Goal: Information Seeking & Learning: Learn about a topic

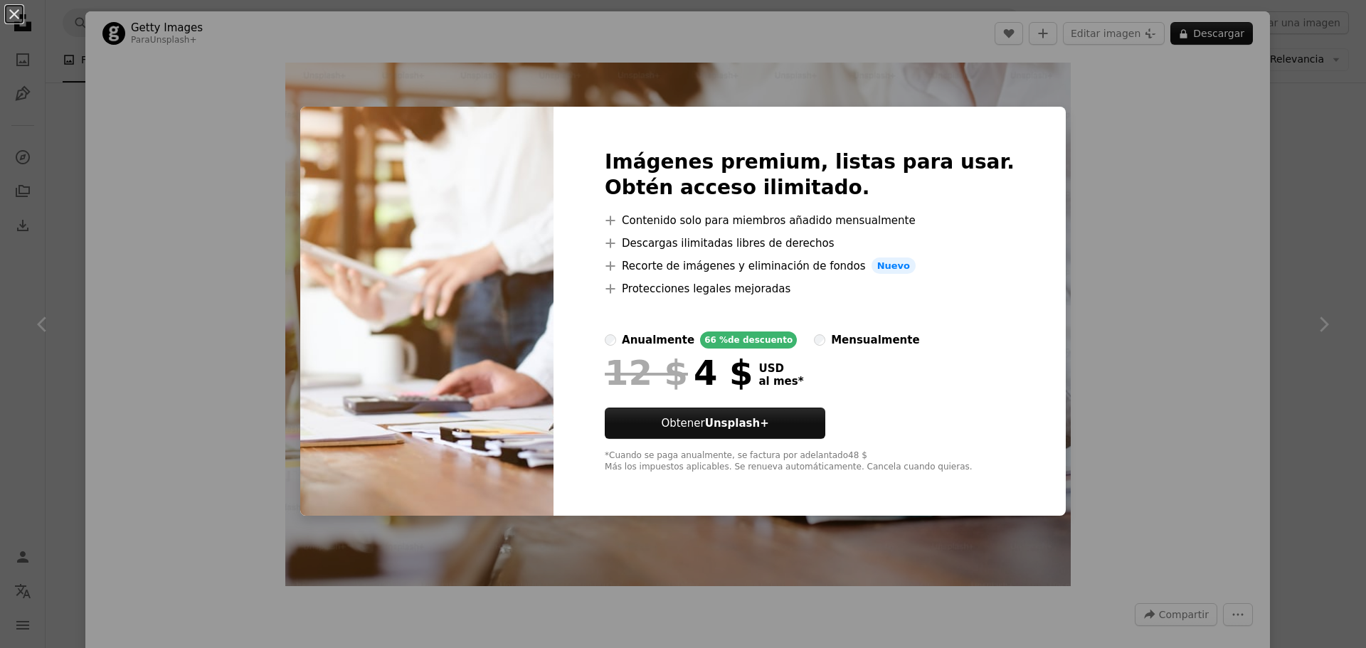
scroll to position [8588, 0]
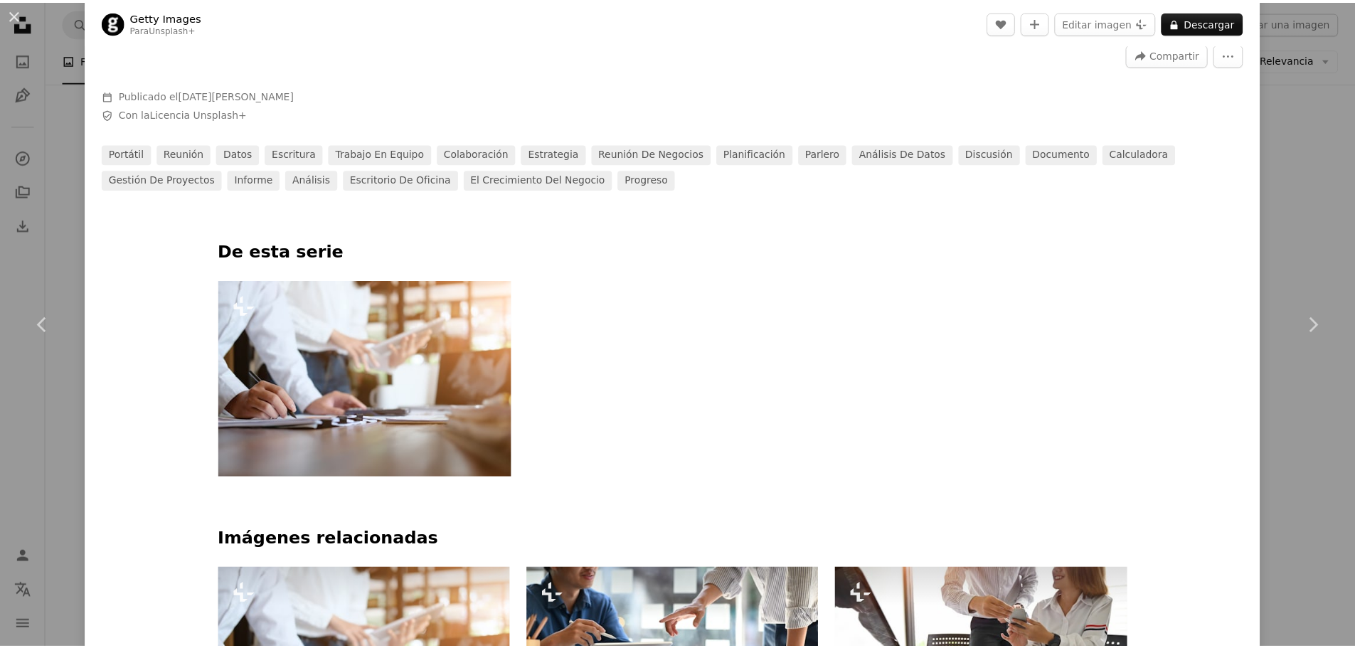
scroll to position [498, 0]
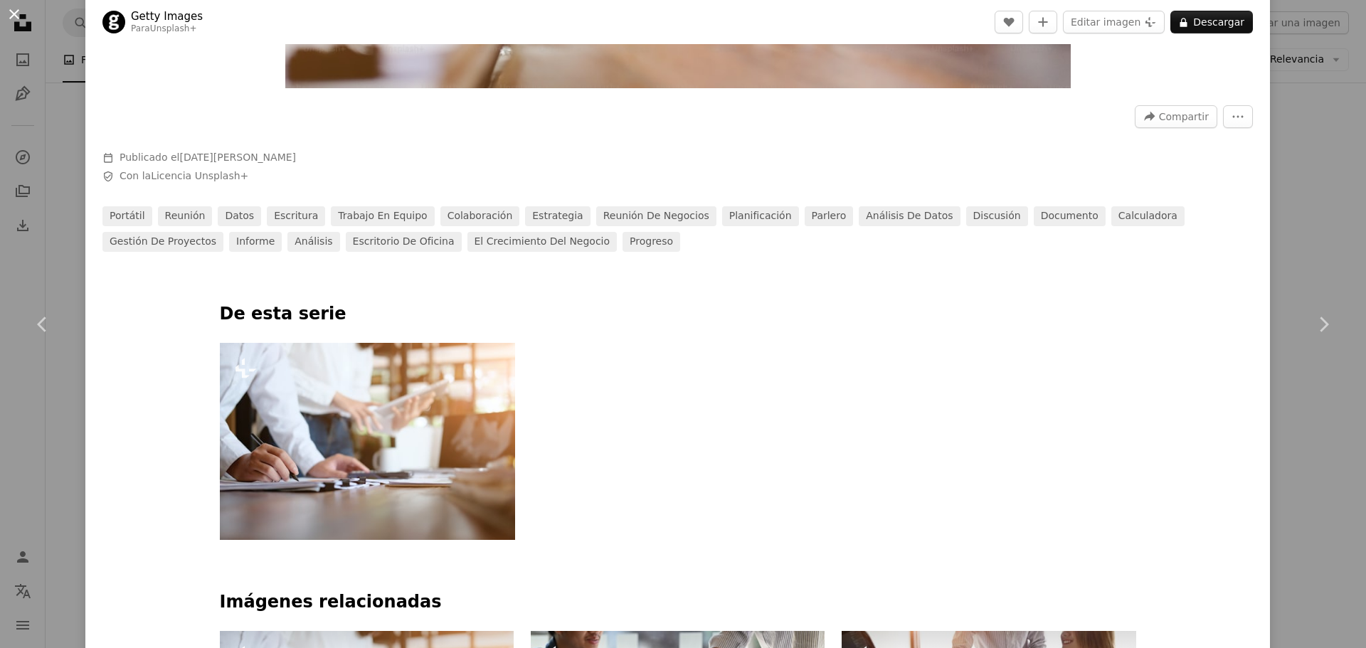
click at [6, 17] on button "An X shape" at bounding box center [14, 14] width 17 height 17
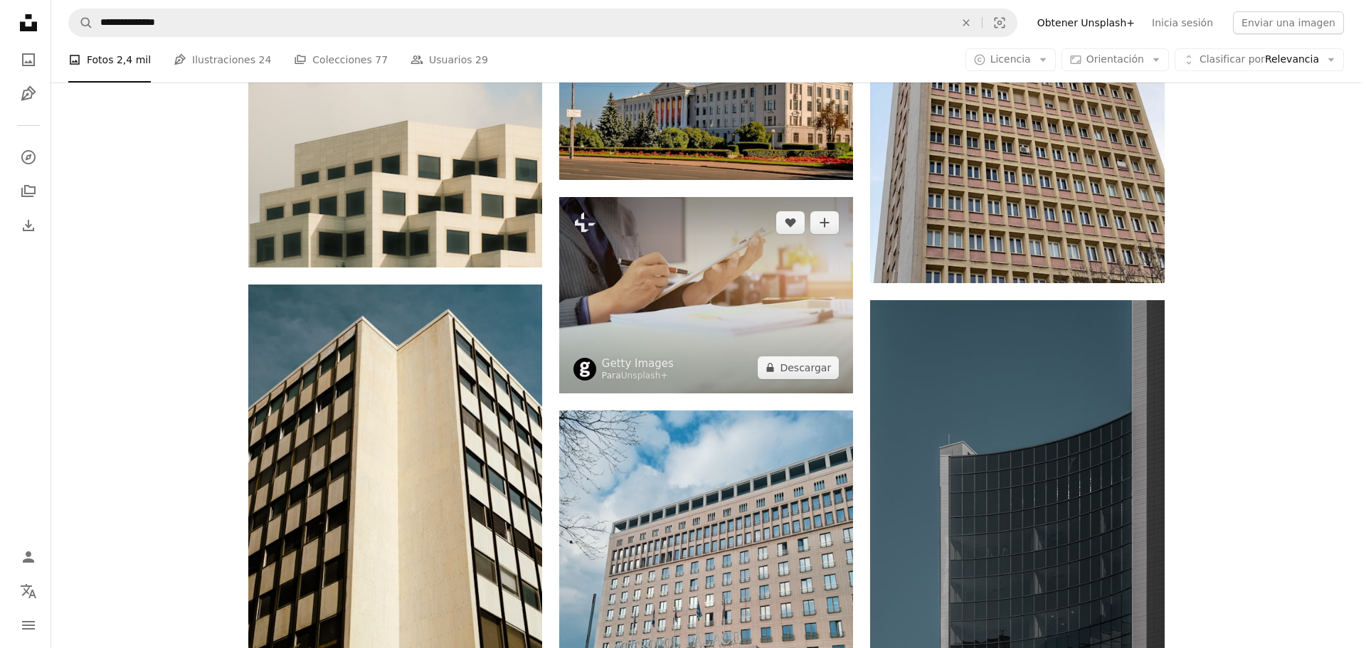
scroll to position [8588, 0]
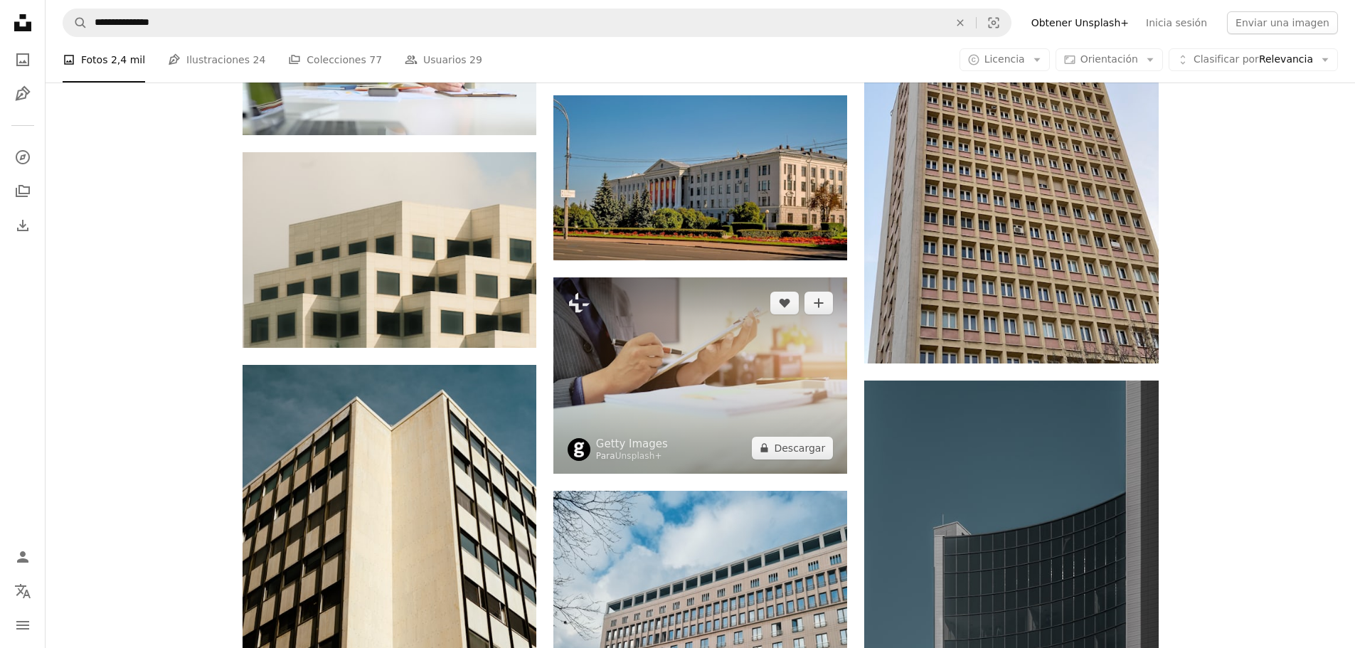
click at [760, 371] on img at bounding box center [700, 375] width 294 height 196
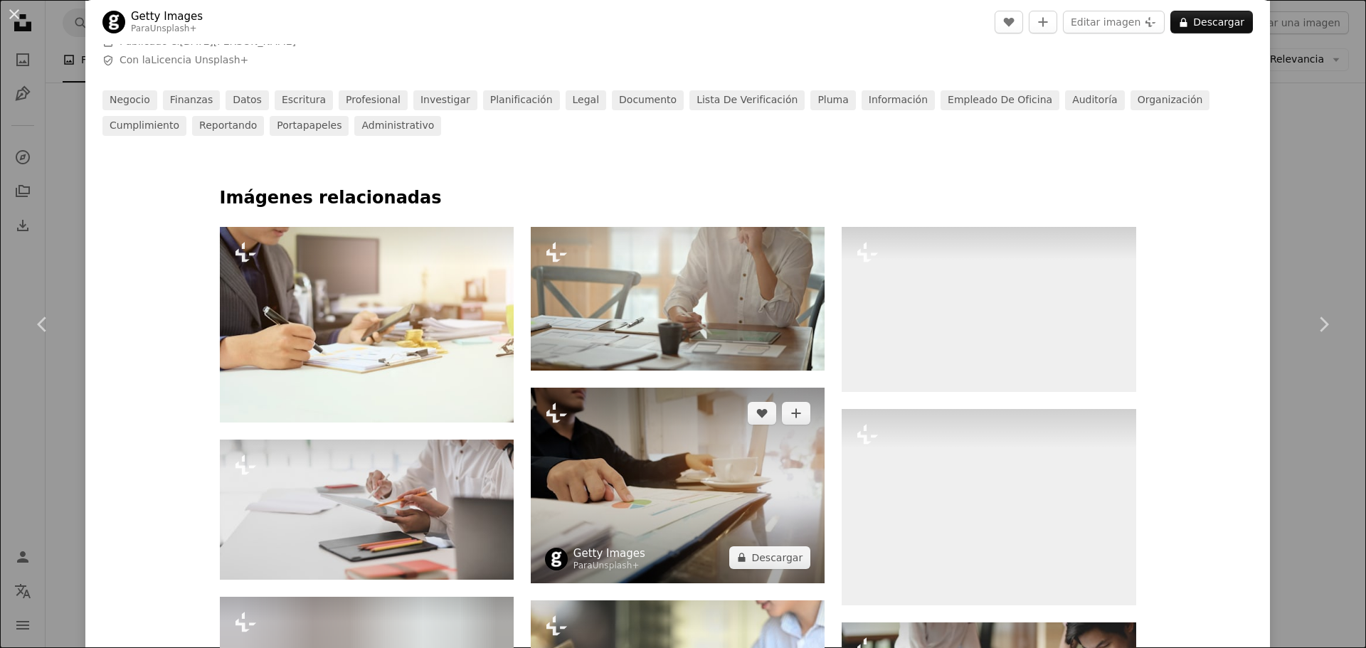
scroll to position [783, 0]
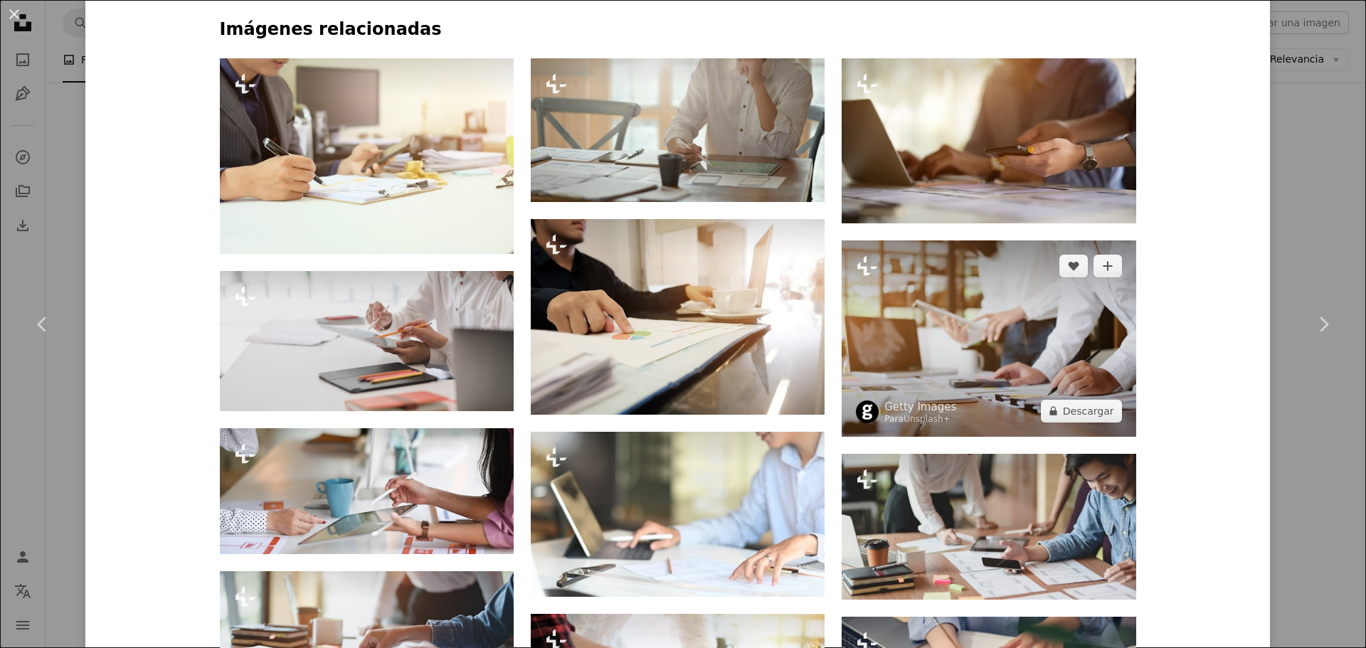
click at [1003, 356] on img at bounding box center [989, 338] width 294 height 196
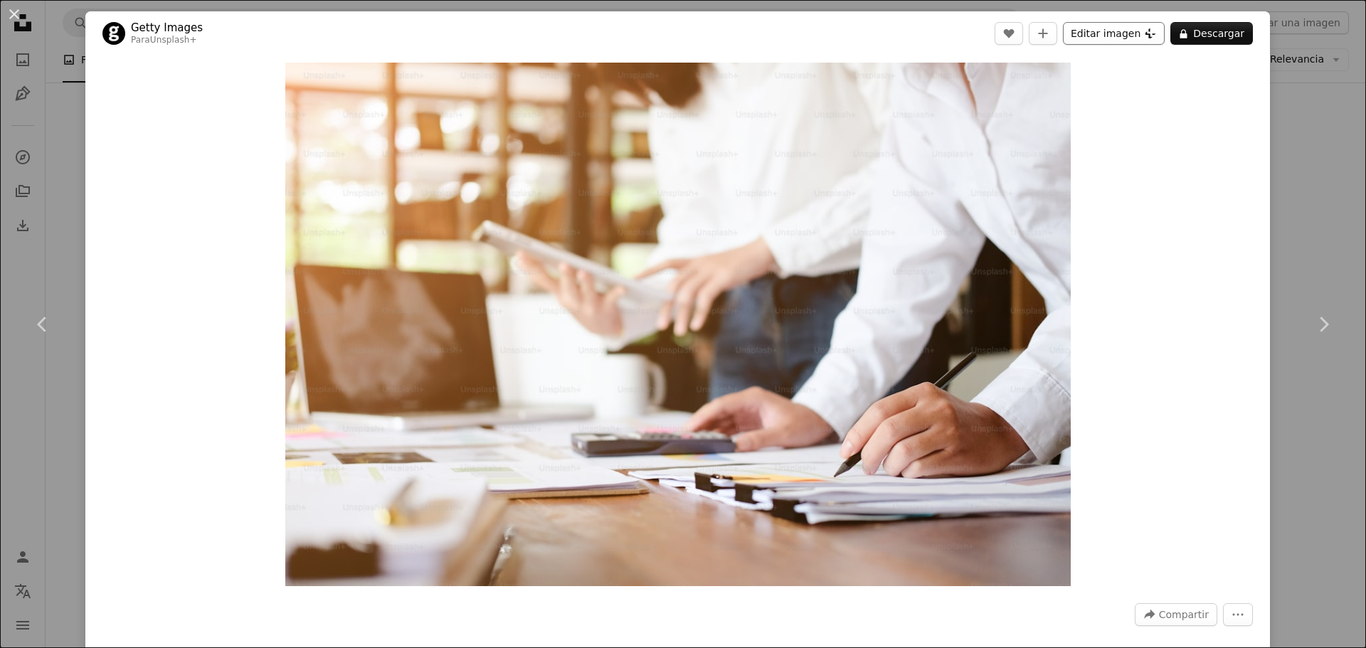
click at [1111, 26] on button "Editar imagen Plus sign for Unsplash+" at bounding box center [1114, 33] width 102 height 23
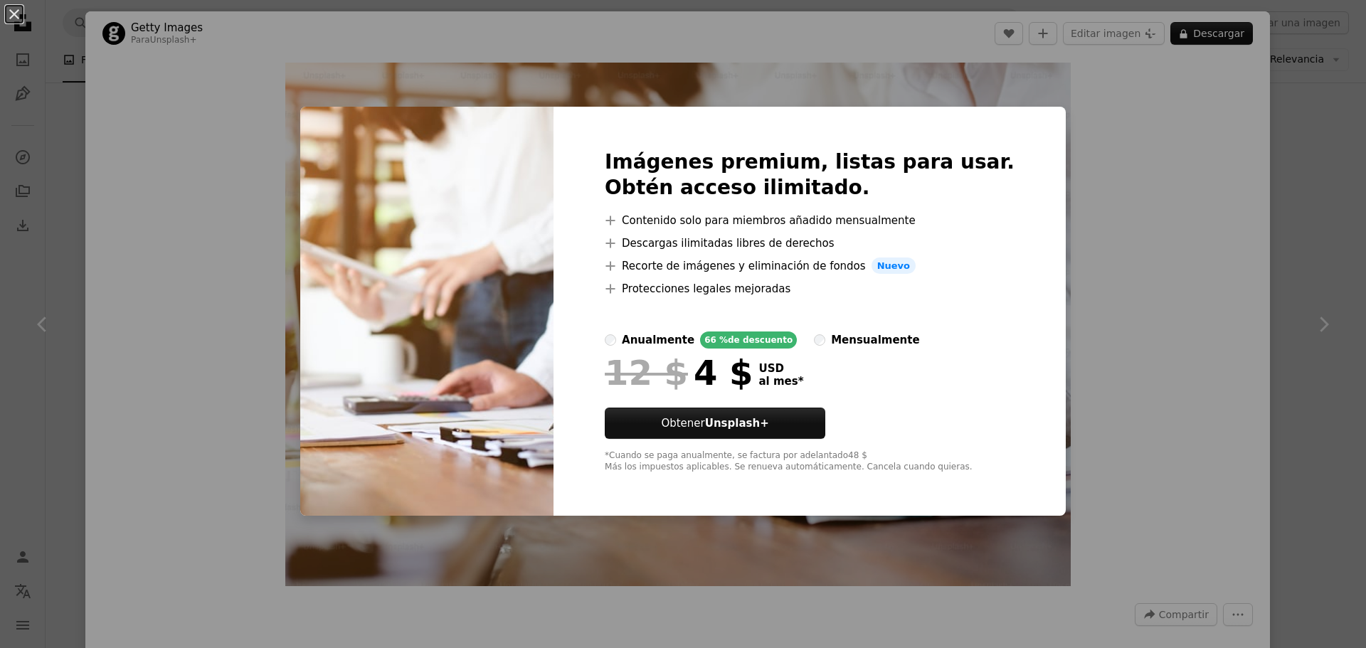
click at [733, 270] on li "A plus sign Recorte de imágenes y eliminación de fondos Nuevo" at bounding box center [810, 266] width 410 height 17
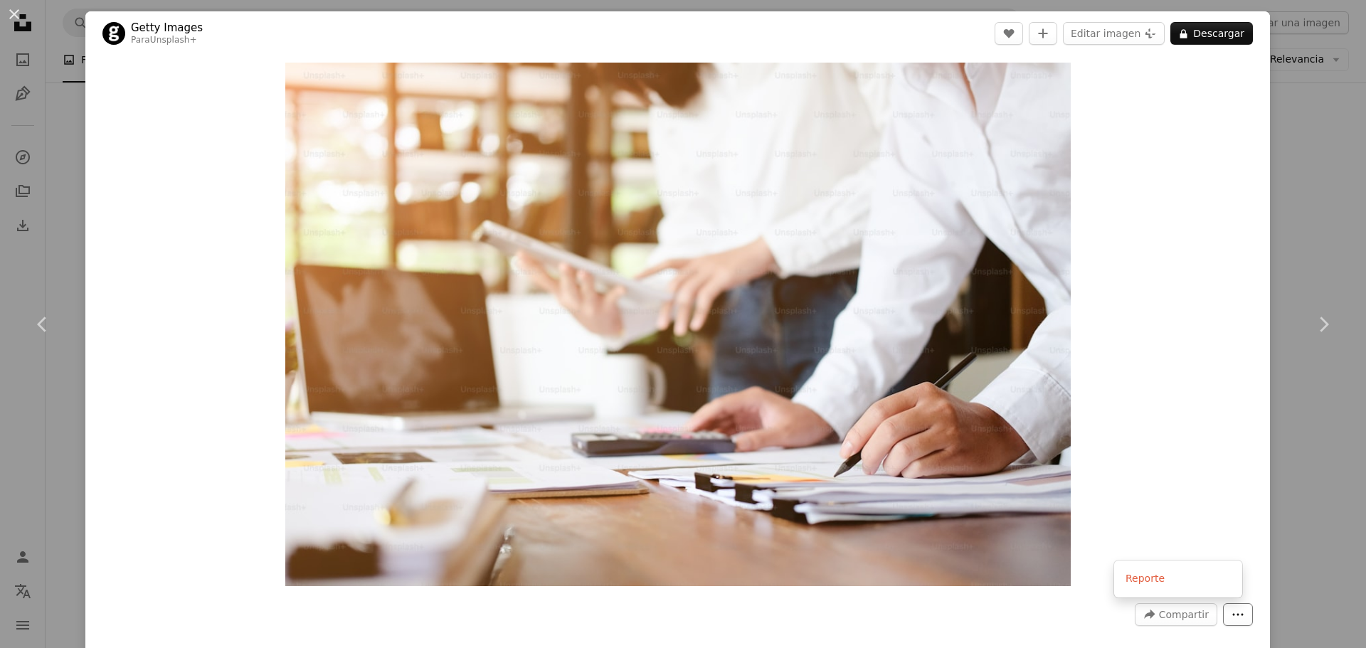
click at [1237, 616] on button "More Actions" at bounding box center [1238, 614] width 30 height 23
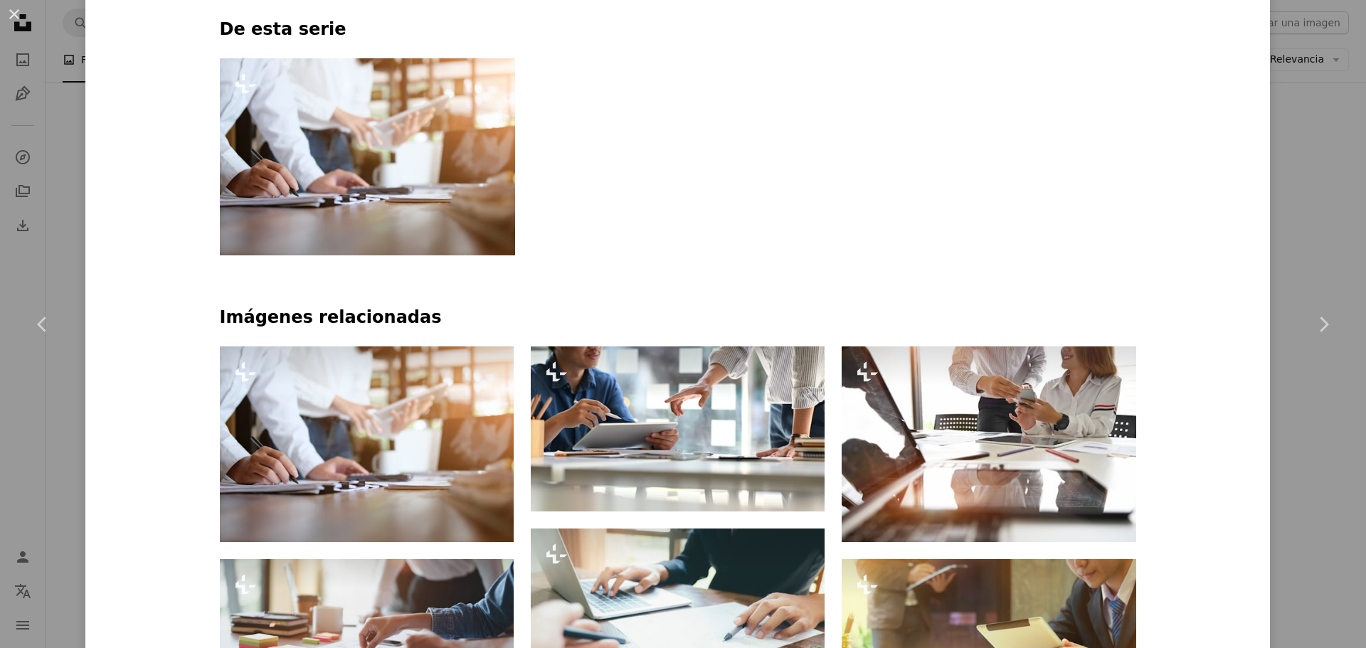
scroll to position [1067, 0]
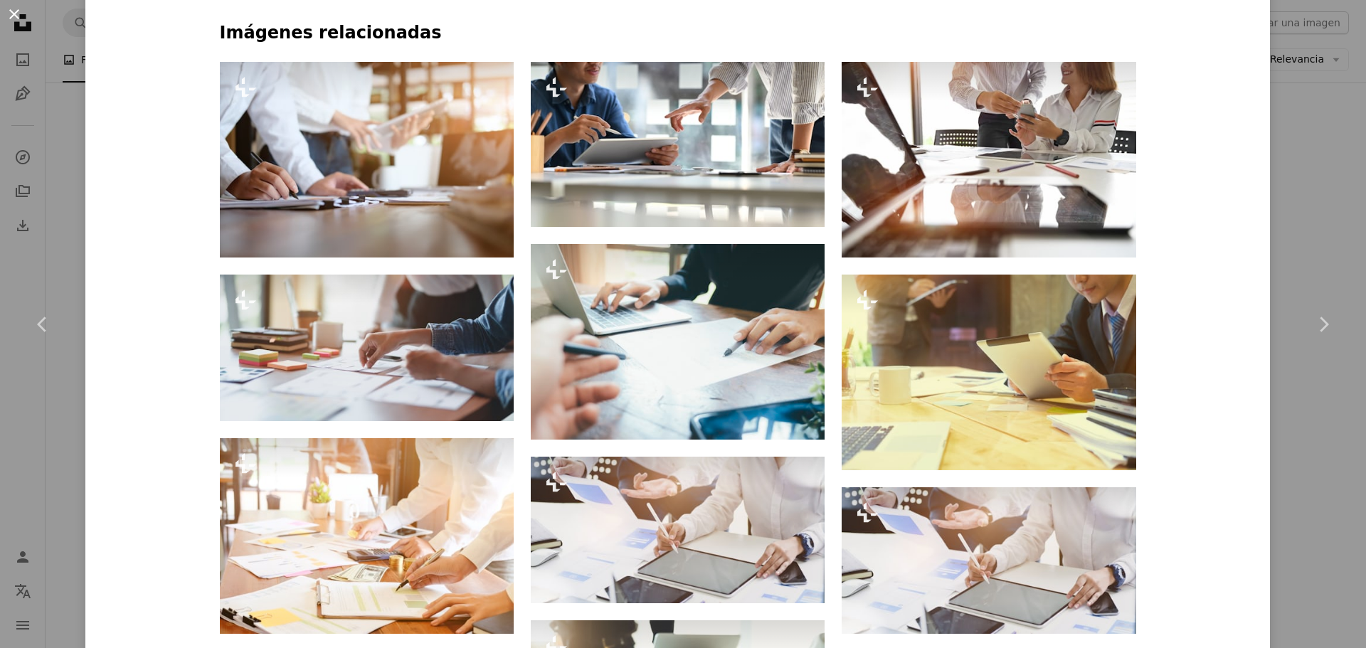
click at [10, 9] on button "An X shape" at bounding box center [14, 14] width 17 height 17
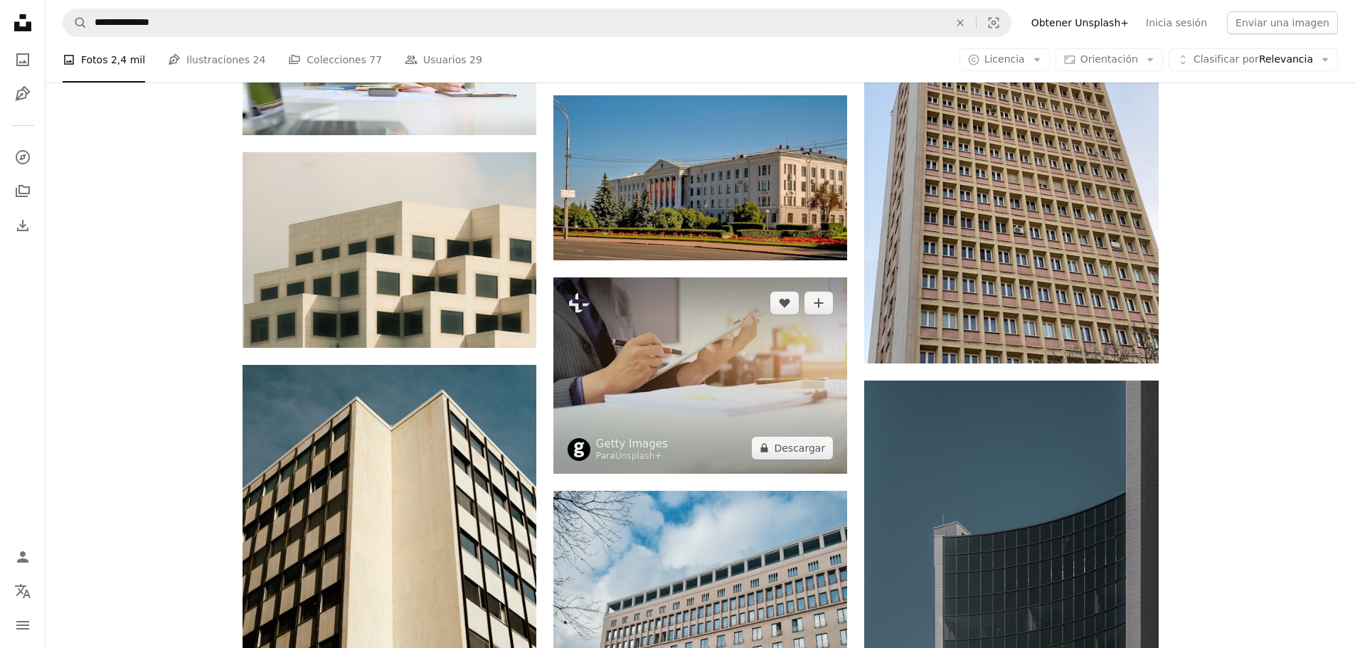
click at [709, 443] on img at bounding box center [700, 375] width 294 height 196
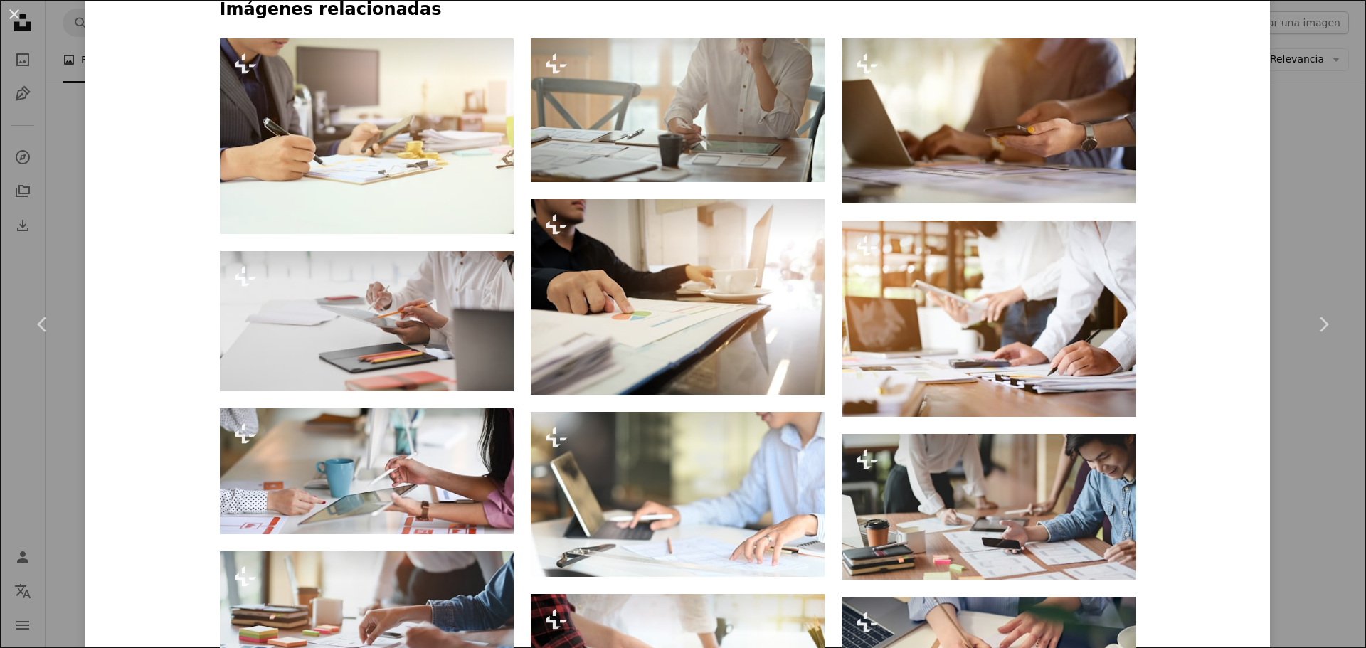
scroll to position [783, 0]
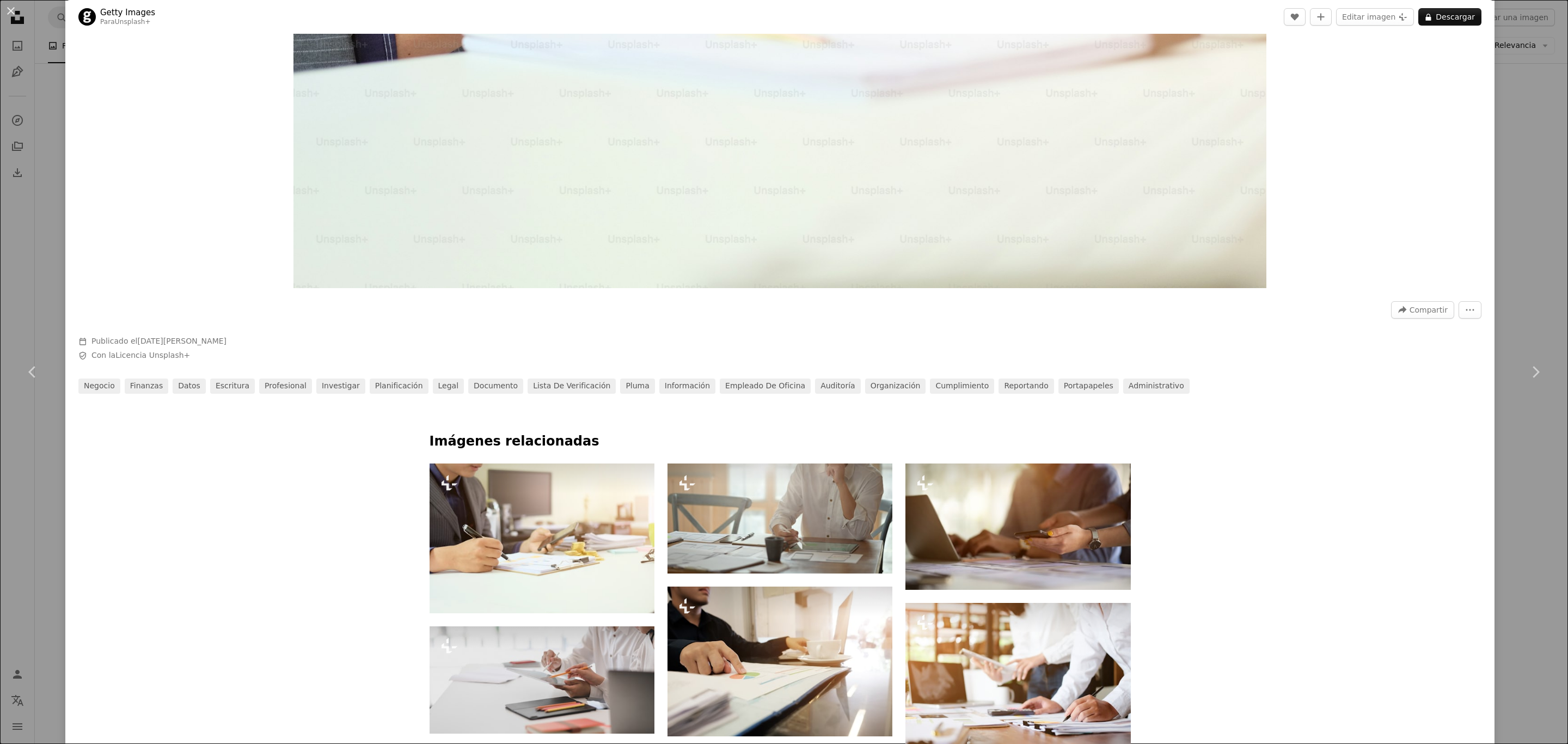
scroll to position [0, 0]
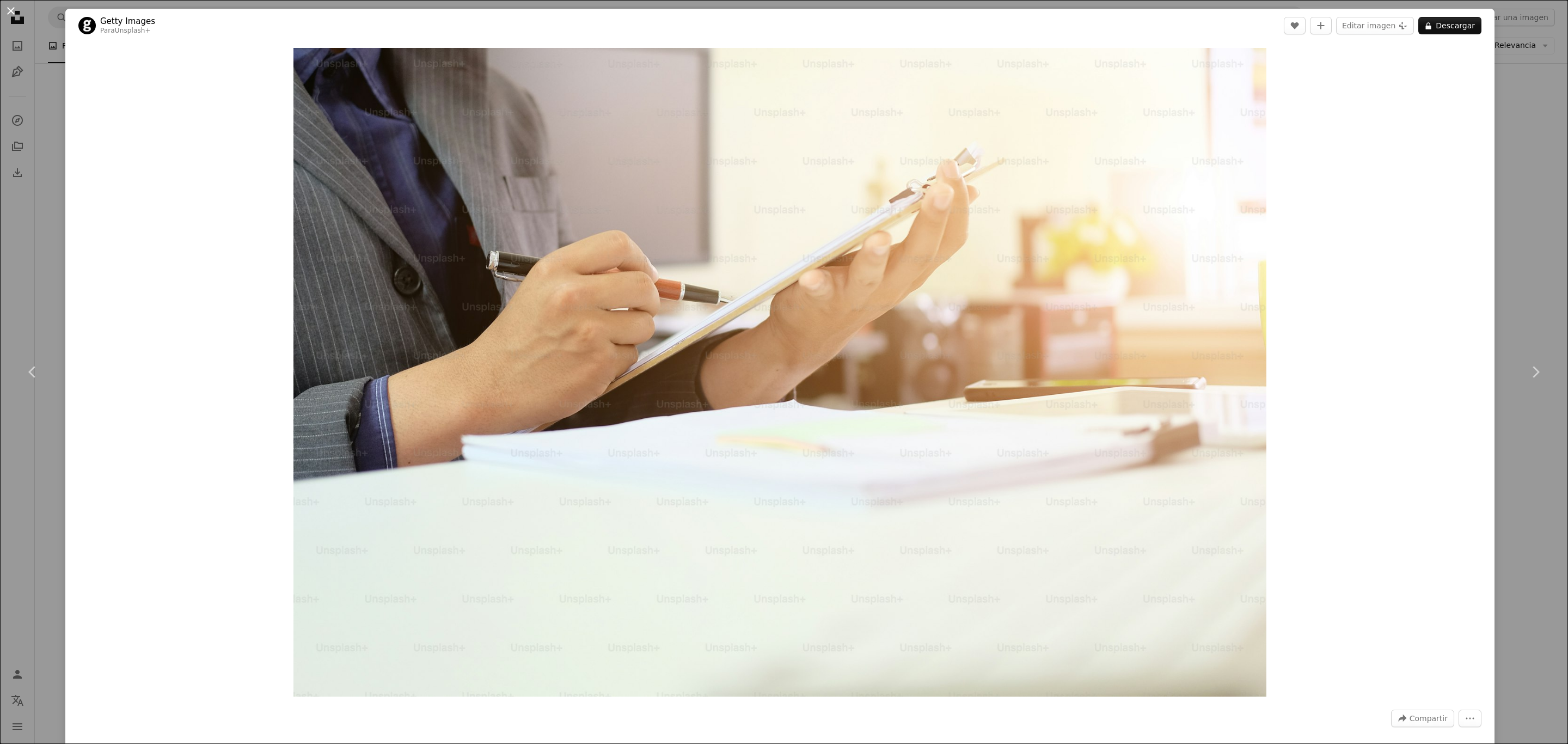
click at [11, 13] on button "An X shape" at bounding box center [11, 11] width 13 height 13
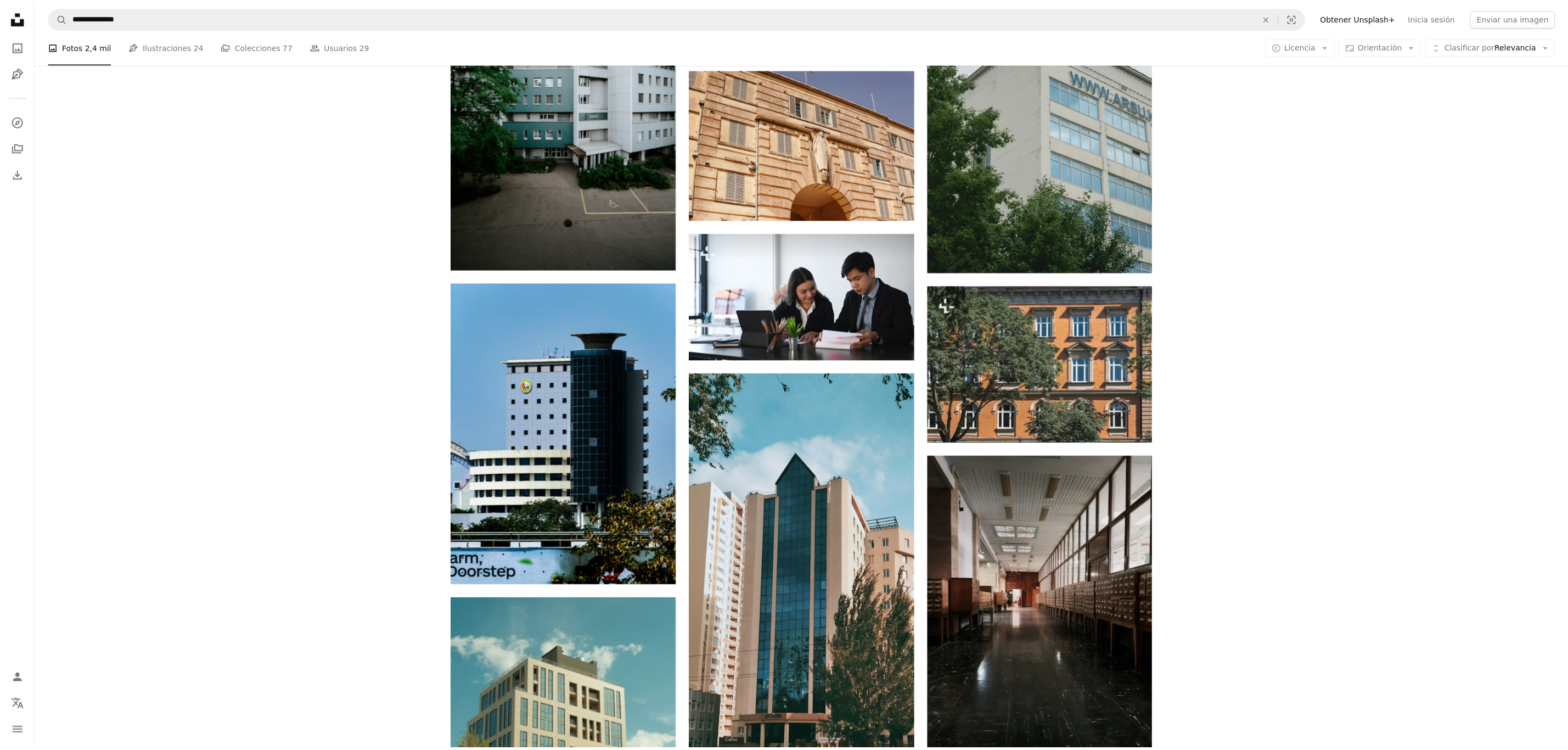
scroll to position [9939, 0]
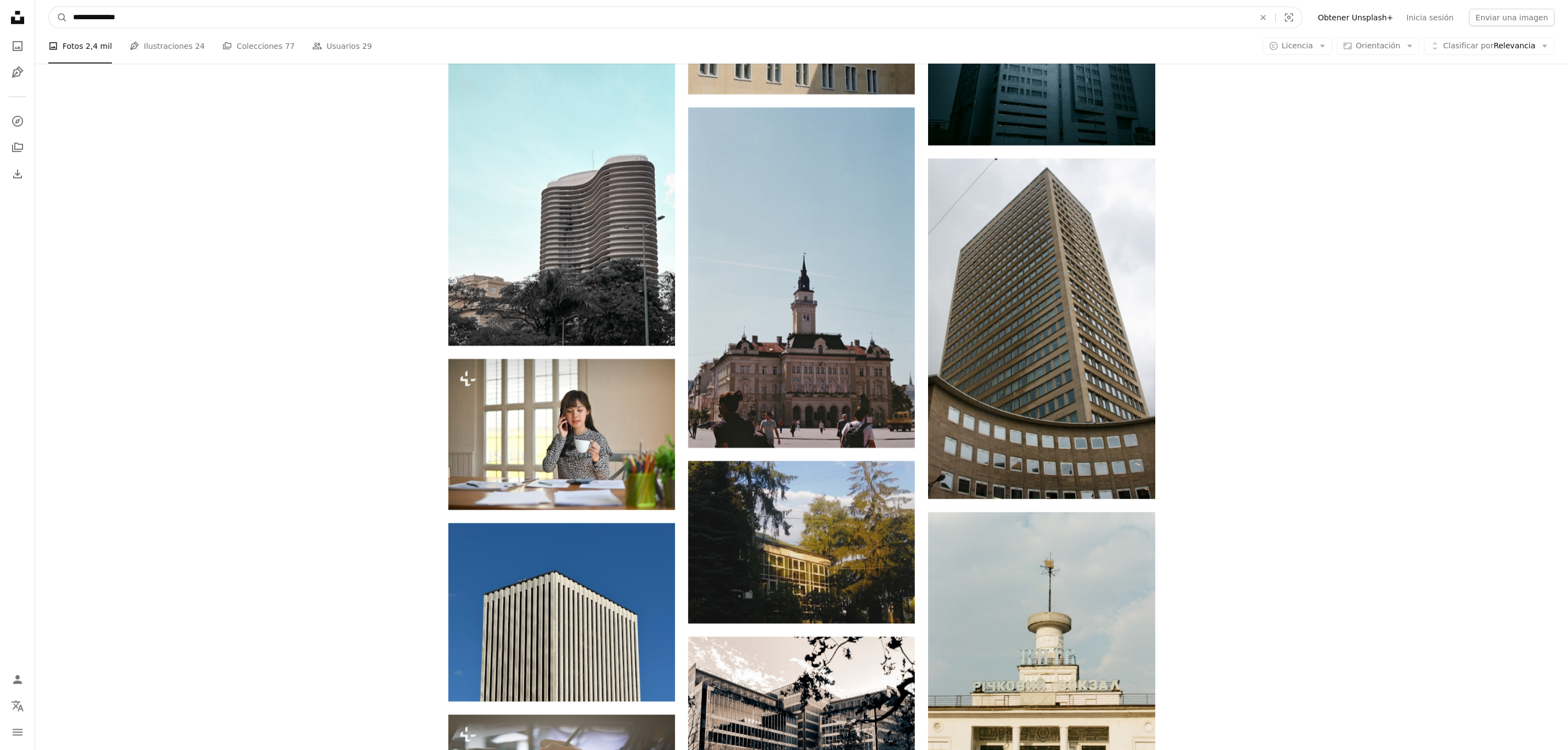
click at [288, 12] on input "**********" at bounding box center [659, 17] width 1184 height 21
type input "*"
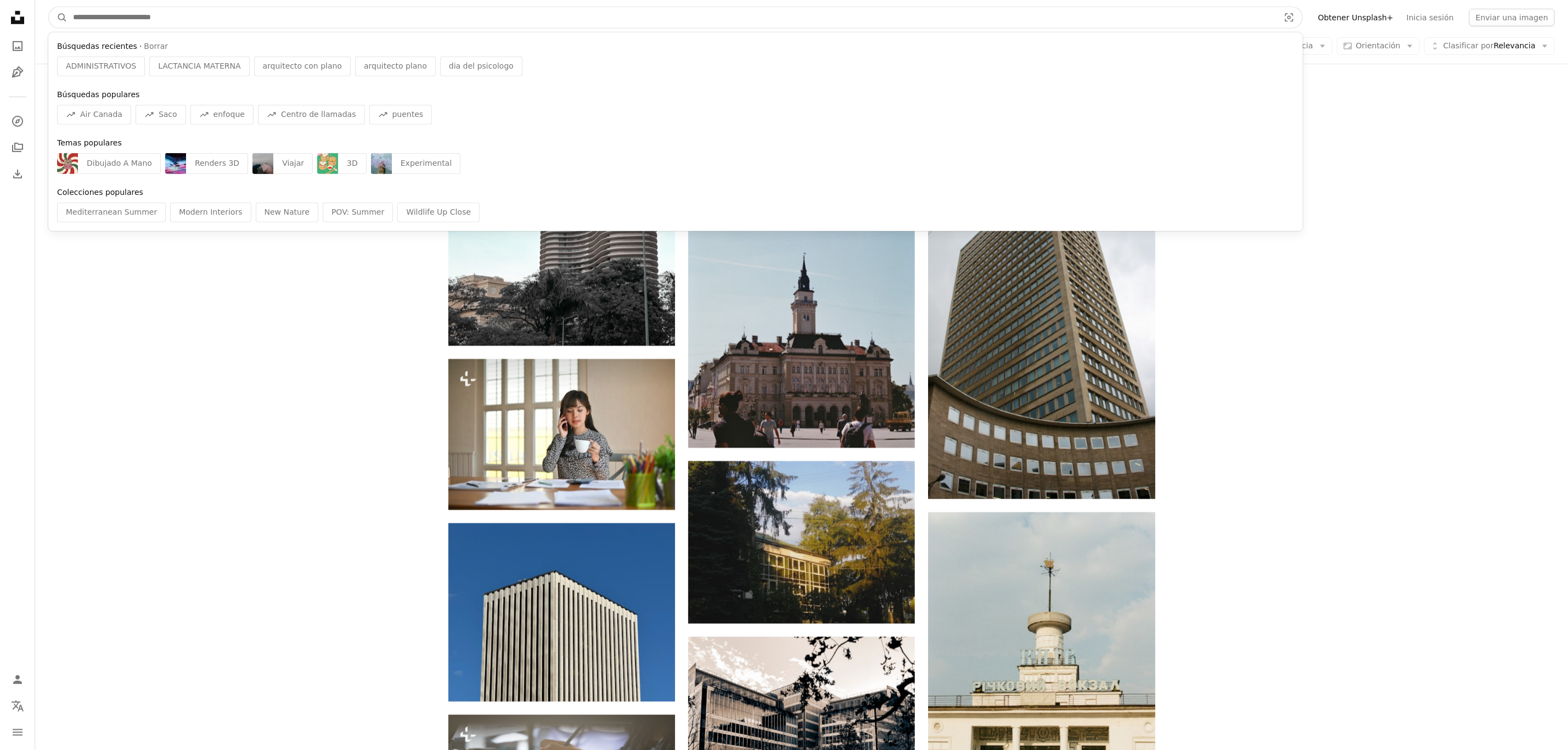
paste input "**********"
type input "**********"
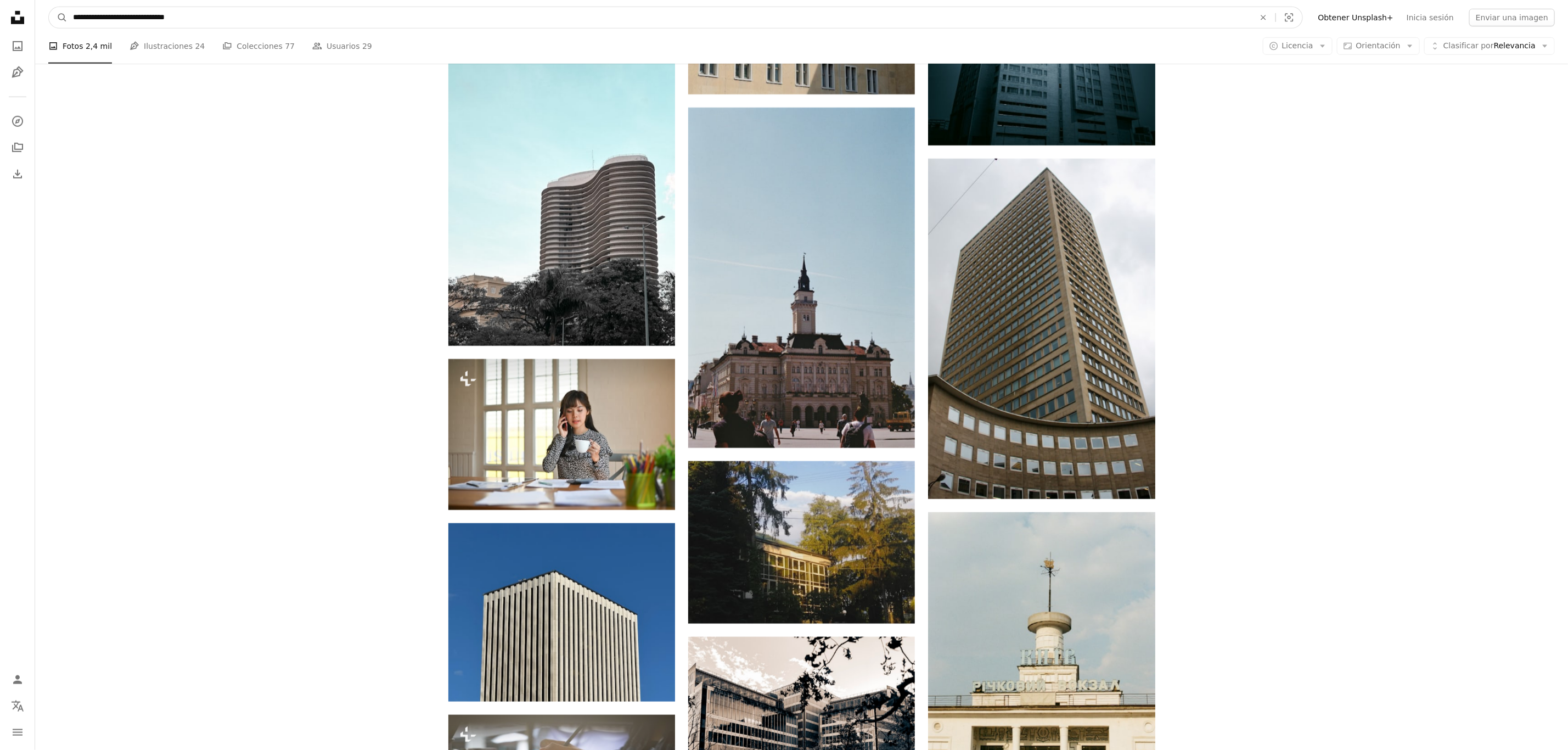
click button "A magnifying glass" at bounding box center [58, 17] width 19 height 21
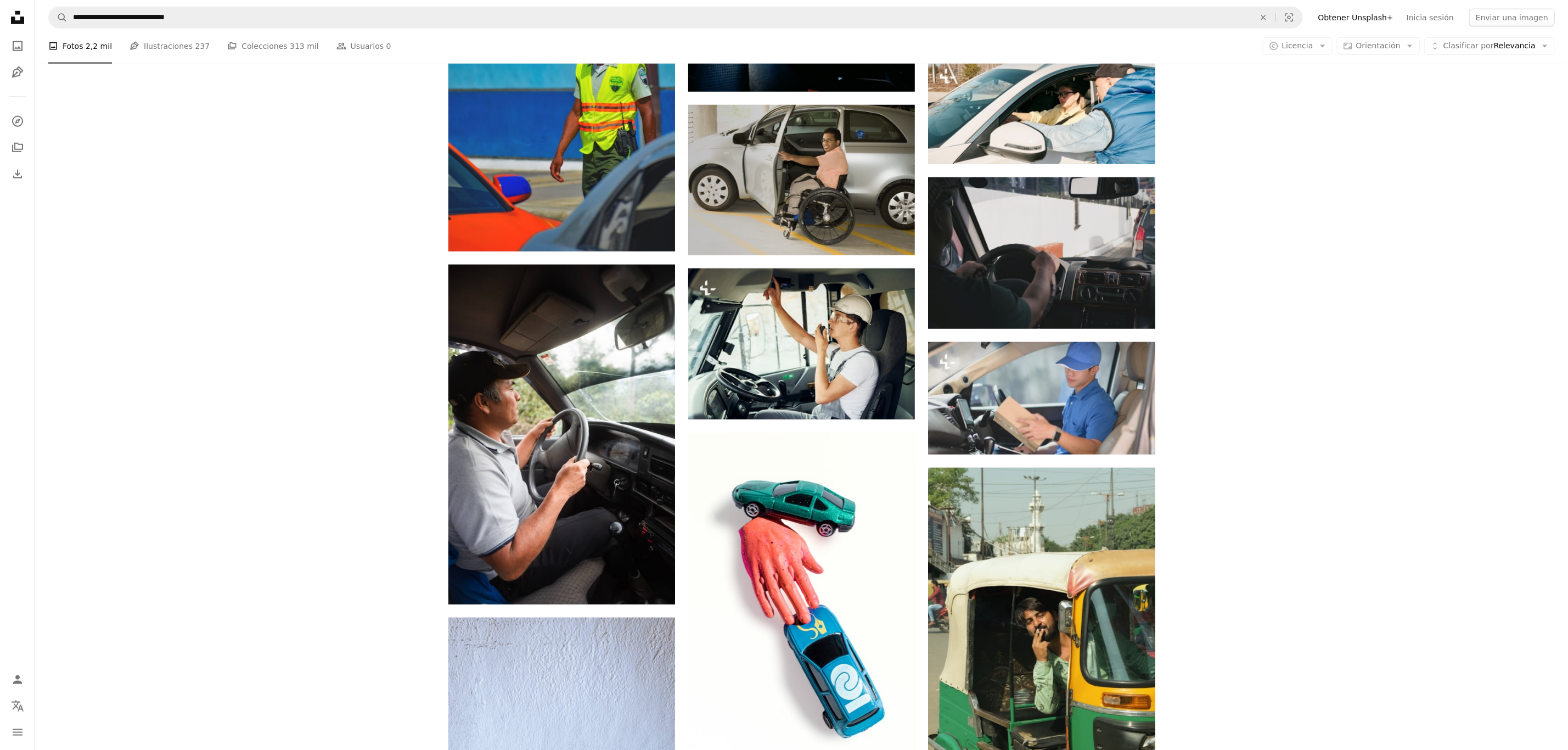
scroll to position [659, 0]
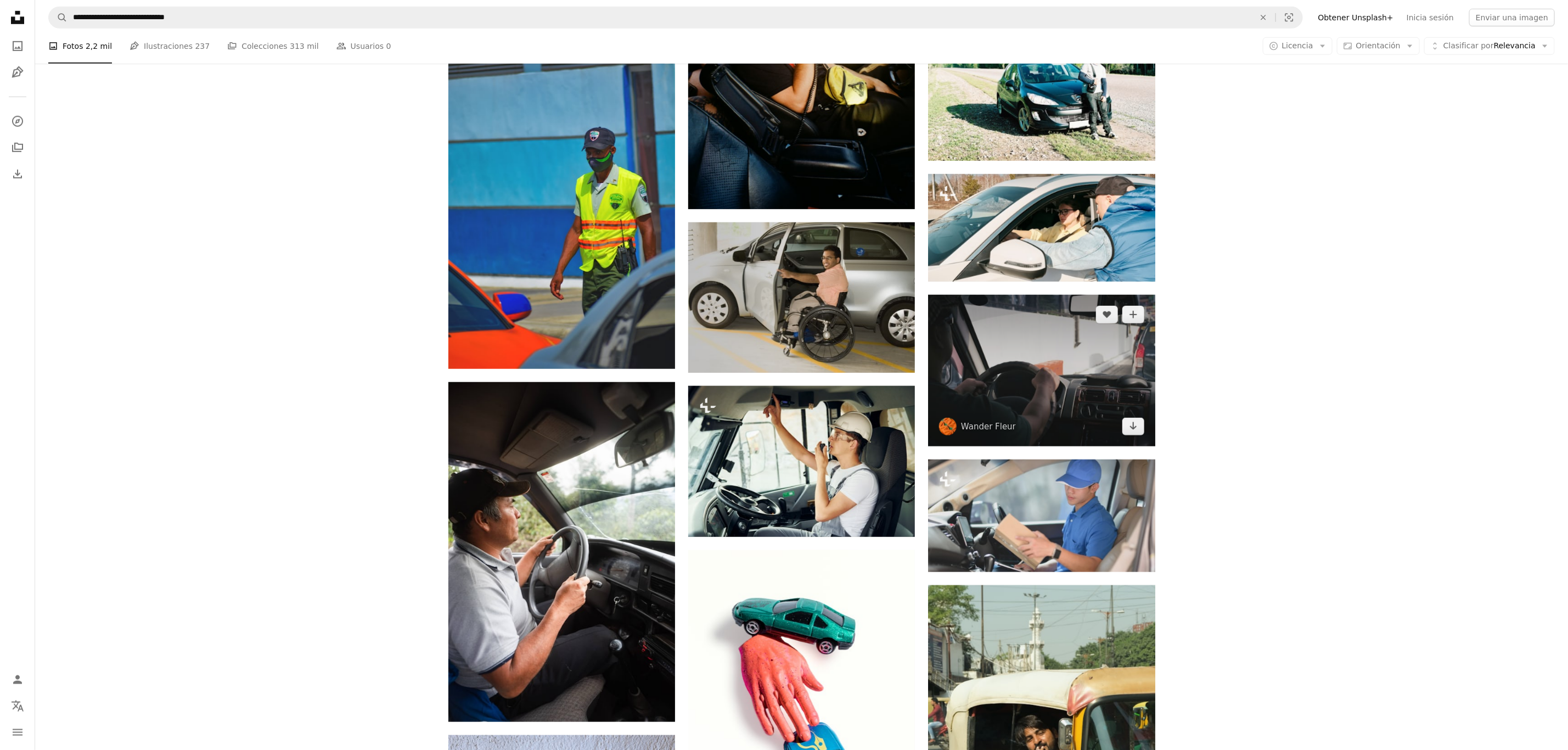
click at [1053, 360] on img at bounding box center [1041, 370] width 227 height 151
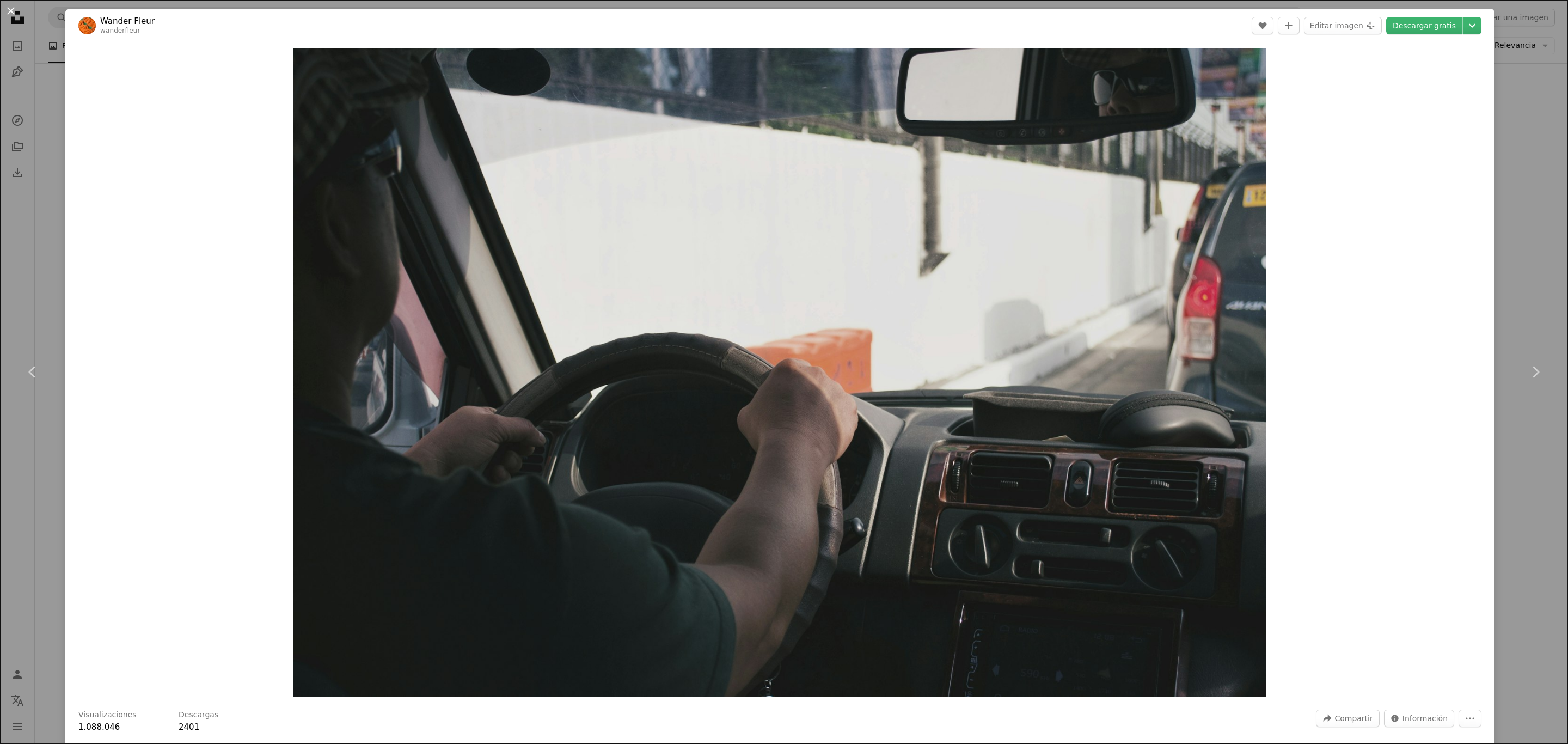
click at [8, 15] on button "An X shape" at bounding box center [11, 11] width 13 height 13
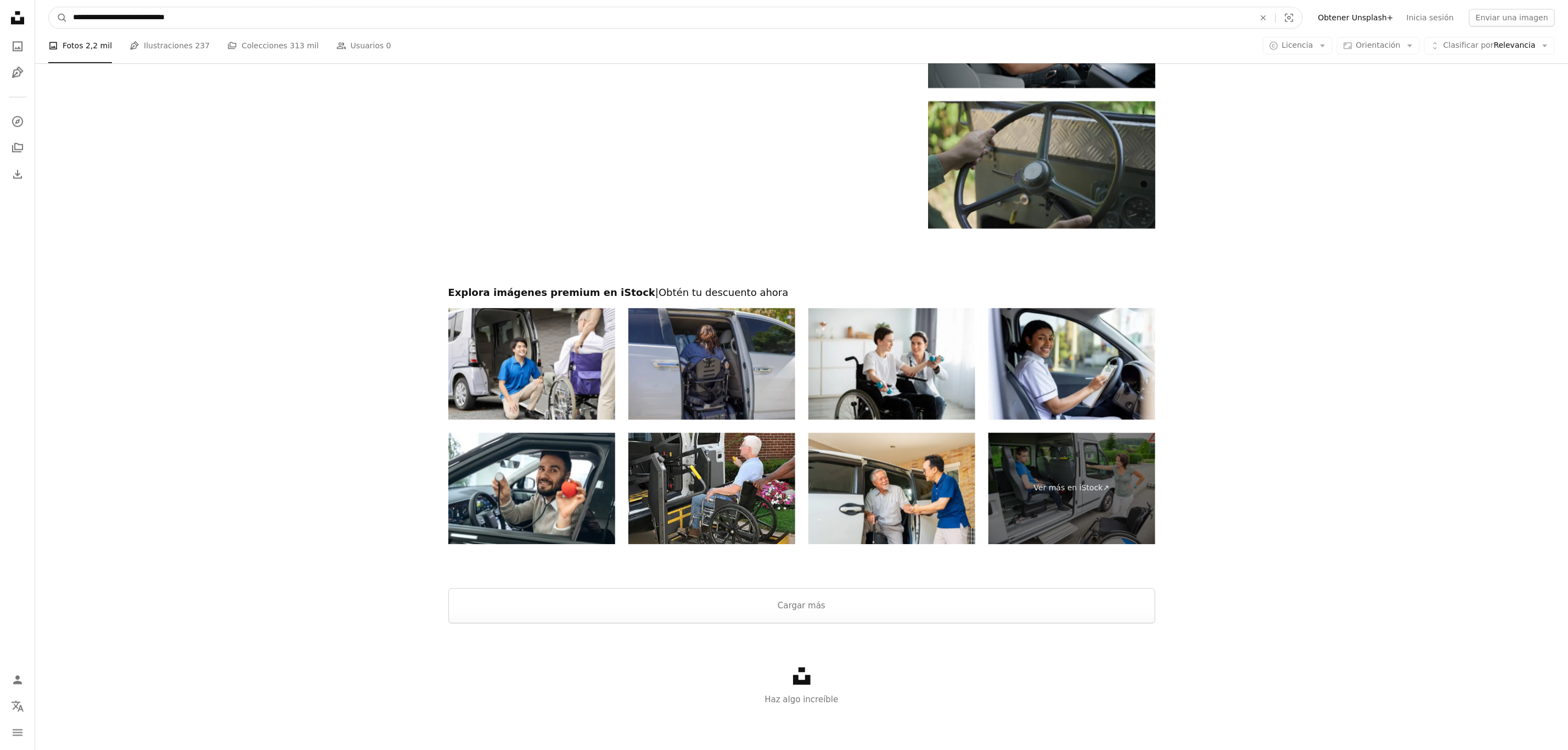
scroll to position [1952, 0]
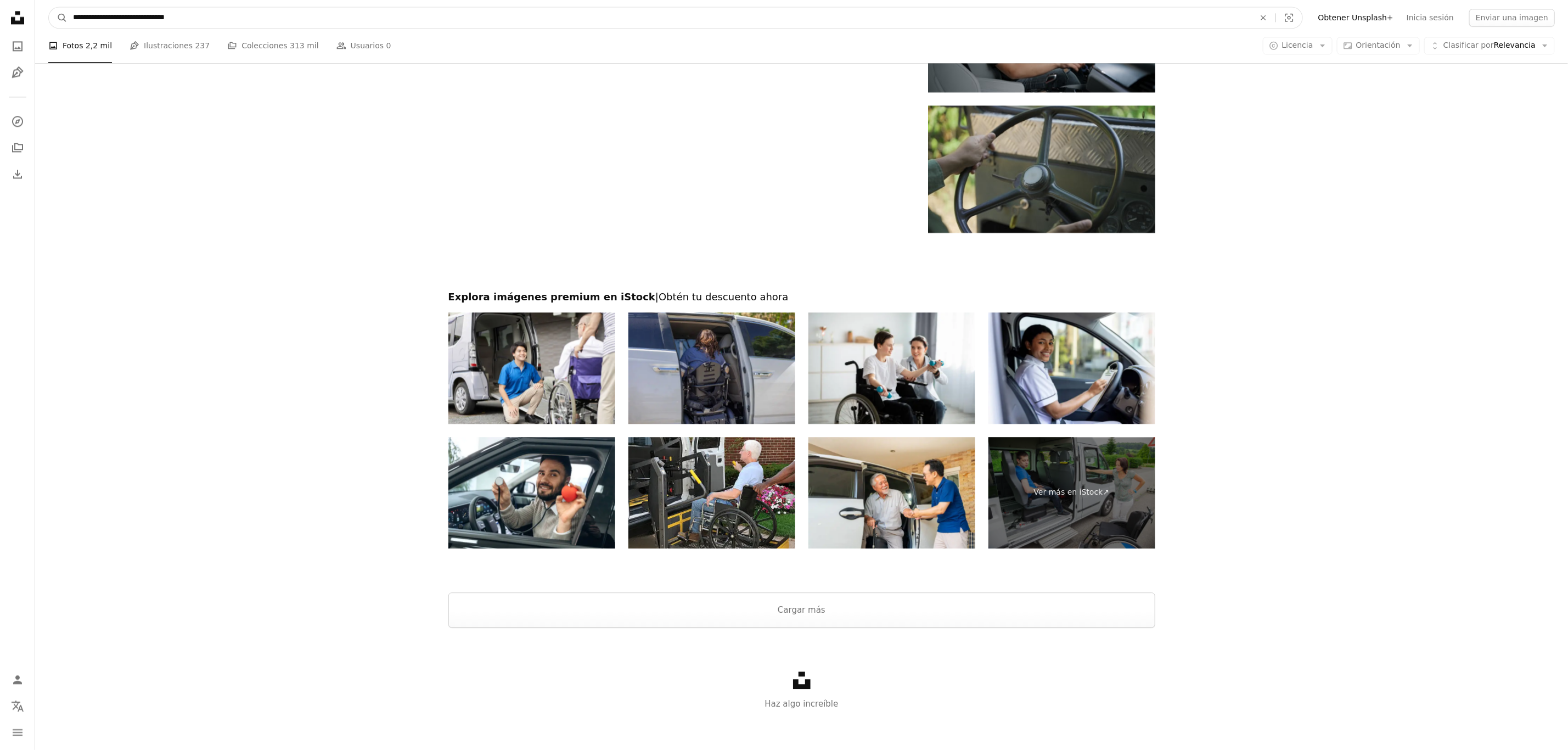
drag, startPoint x: 262, startPoint y: 18, endPoint x: 0, endPoint y: 25, distance: 262.1
type input "**********"
click button "A magnifying glass" at bounding box center [58, 17] width 19 height 21
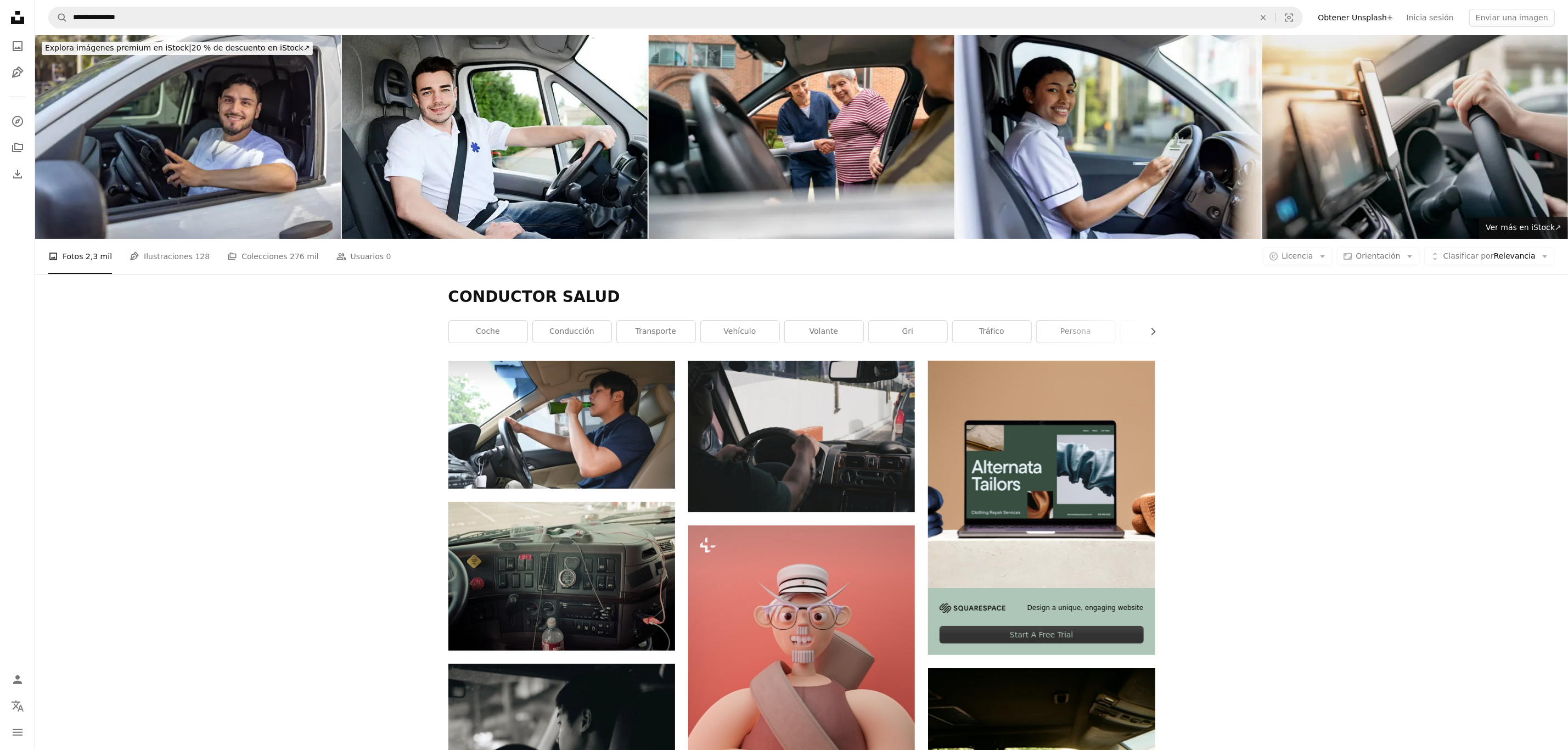
click at [1053, 155] on img at bounding box center [1415, 137] width 305 height 204
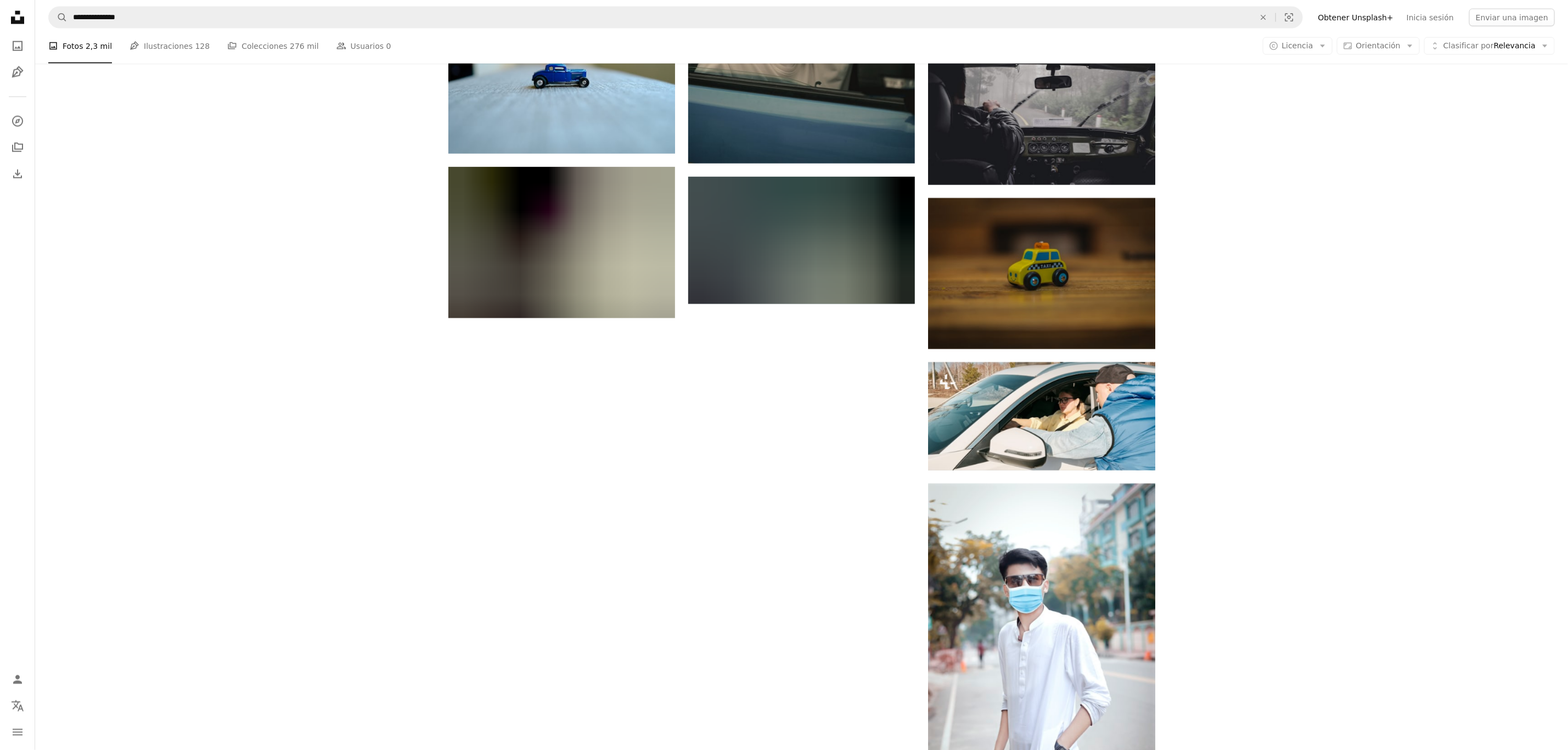
scroll to position [1812, 0]
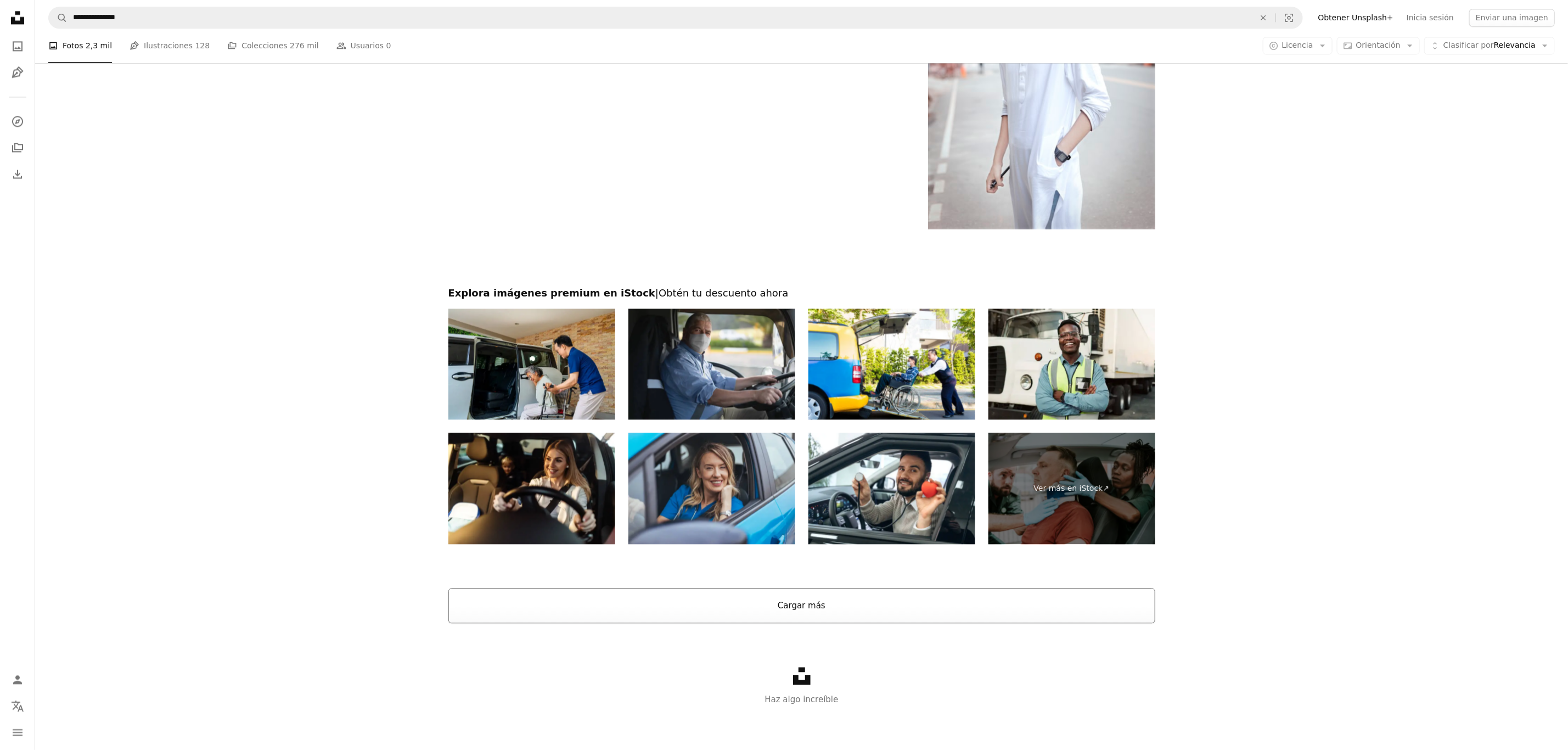
click at [869, 499] on button "Cargar más" at bounding box center [801, 606] width 706 height 35
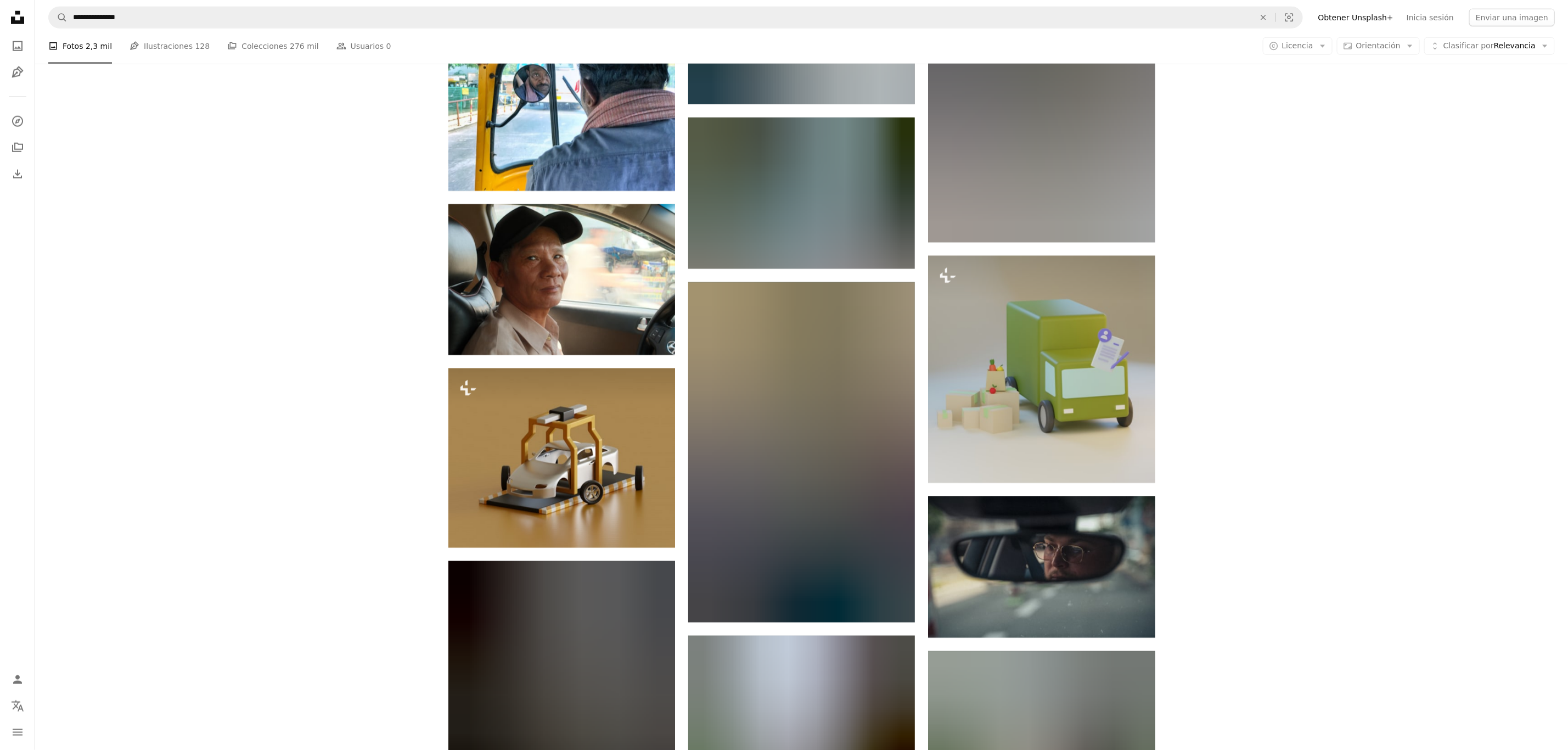
scroll to position [7595, 0]
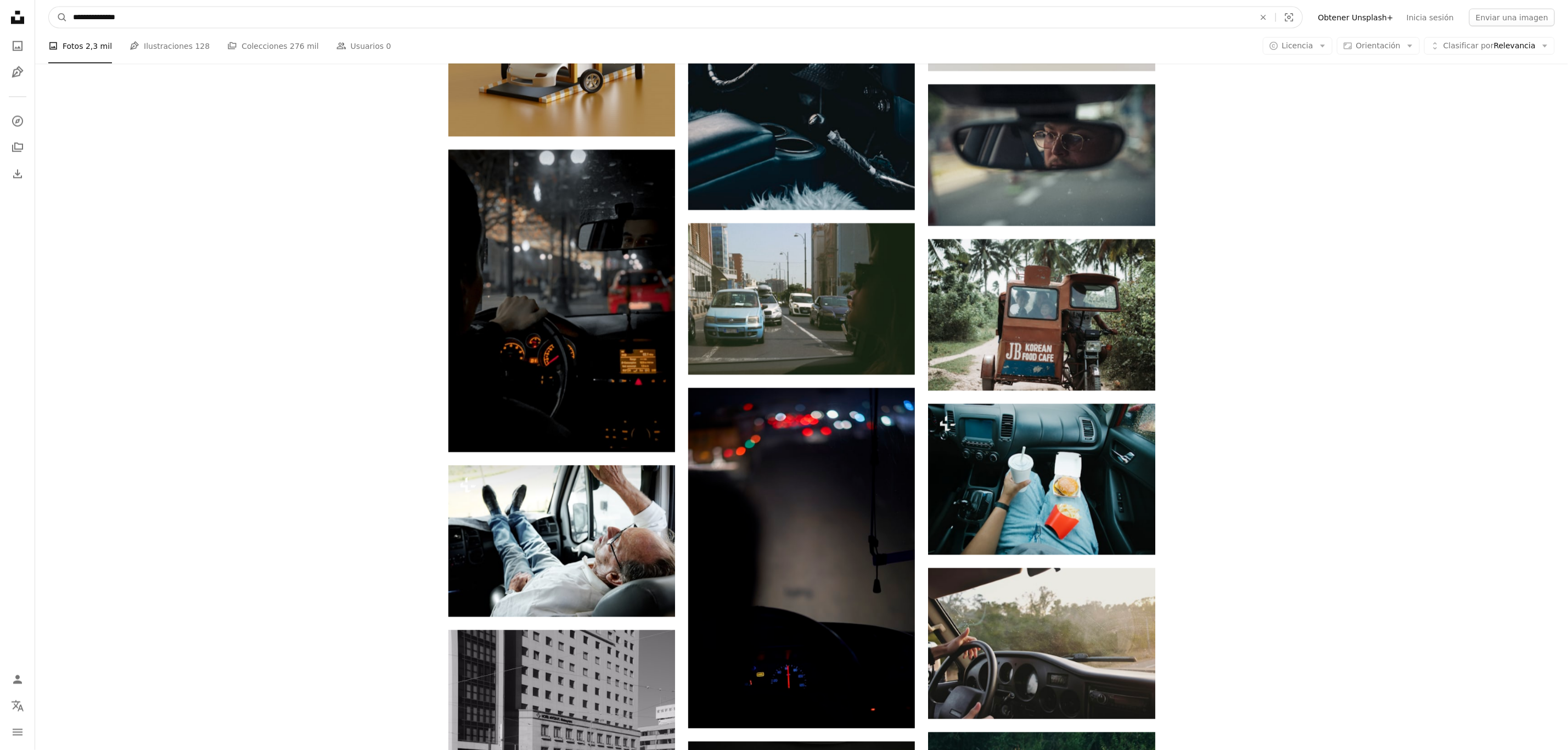
drag, startPoint x: 116, startPoint y: 17, endPoint x: 244, endPoint y: 33, distance: 129.0
click at [244, 33] on nav "**********" at bounding box center [801, 18] width 1533 height 35
type input "**********"
click button "A magnifying glass" at bounding box center [58, 17] width 19 height 21
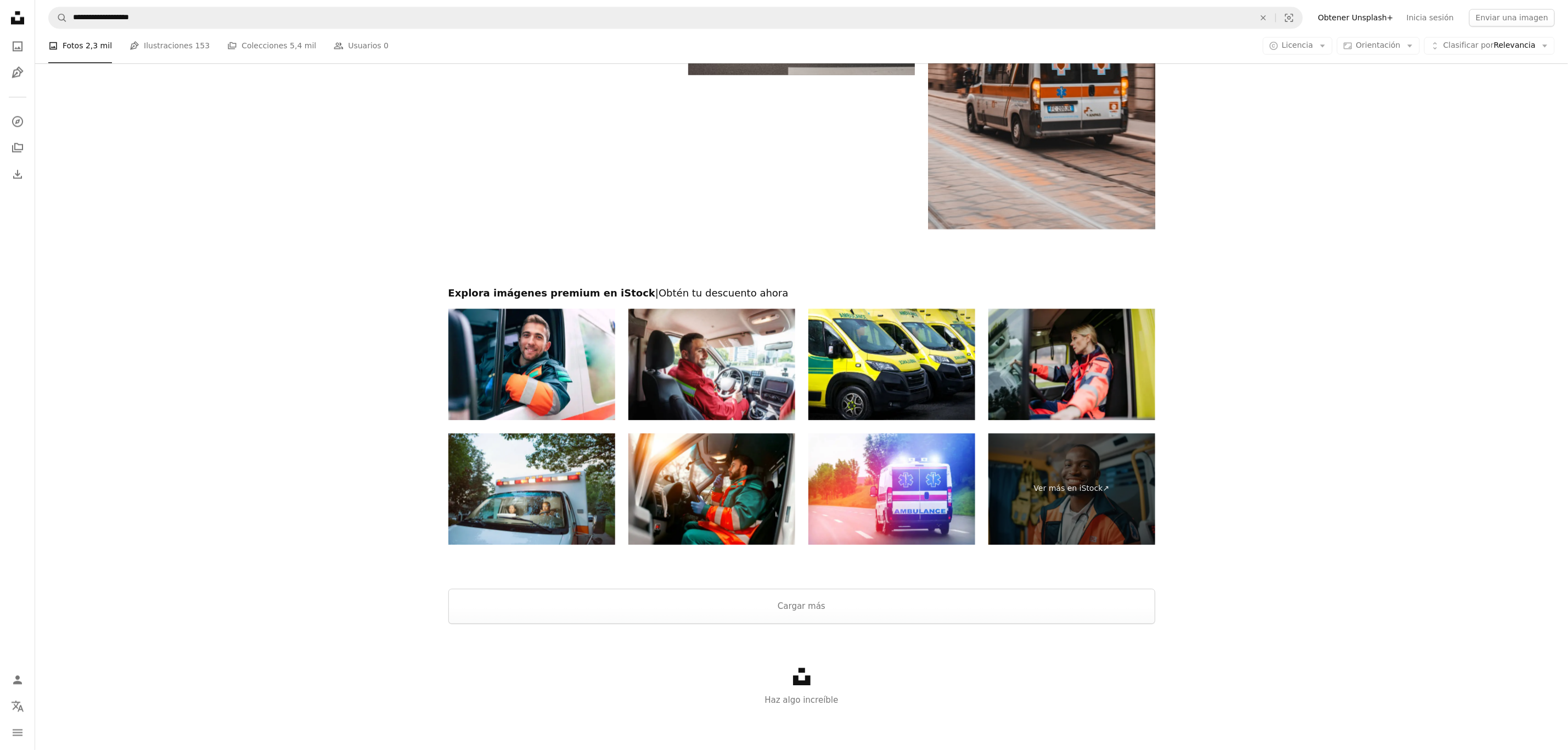
scroll to position [1730, 0]
click at [1026, 499] on button "Cargar más" at bounding box center [801, 606] width 706 height 35
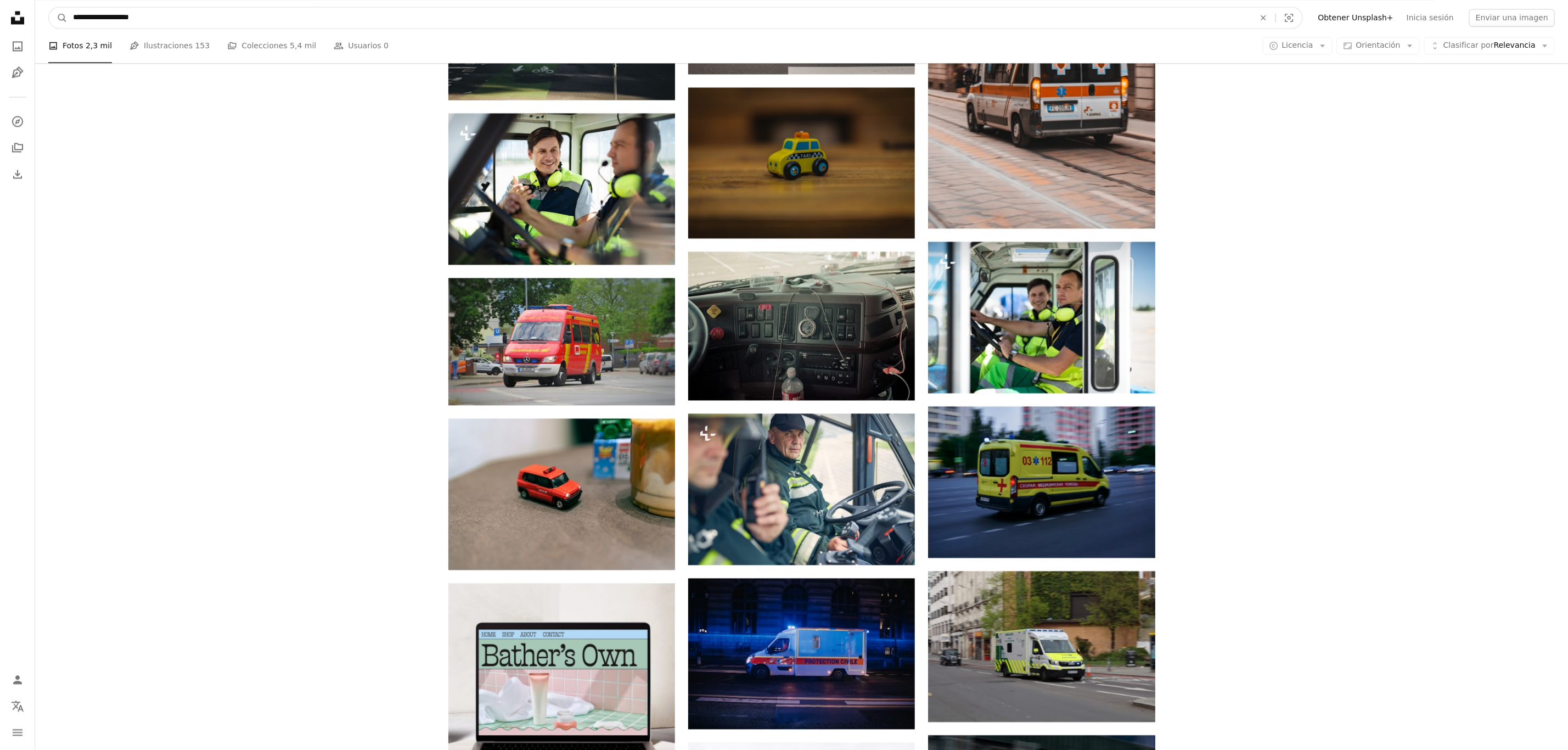
click at [269, 19] on input "**********" at bounding box center [659, 17] width 1184 height 21
type input "**********"
click button "A magnifying glass" at bounding box center [58, 17] width 19 height 21
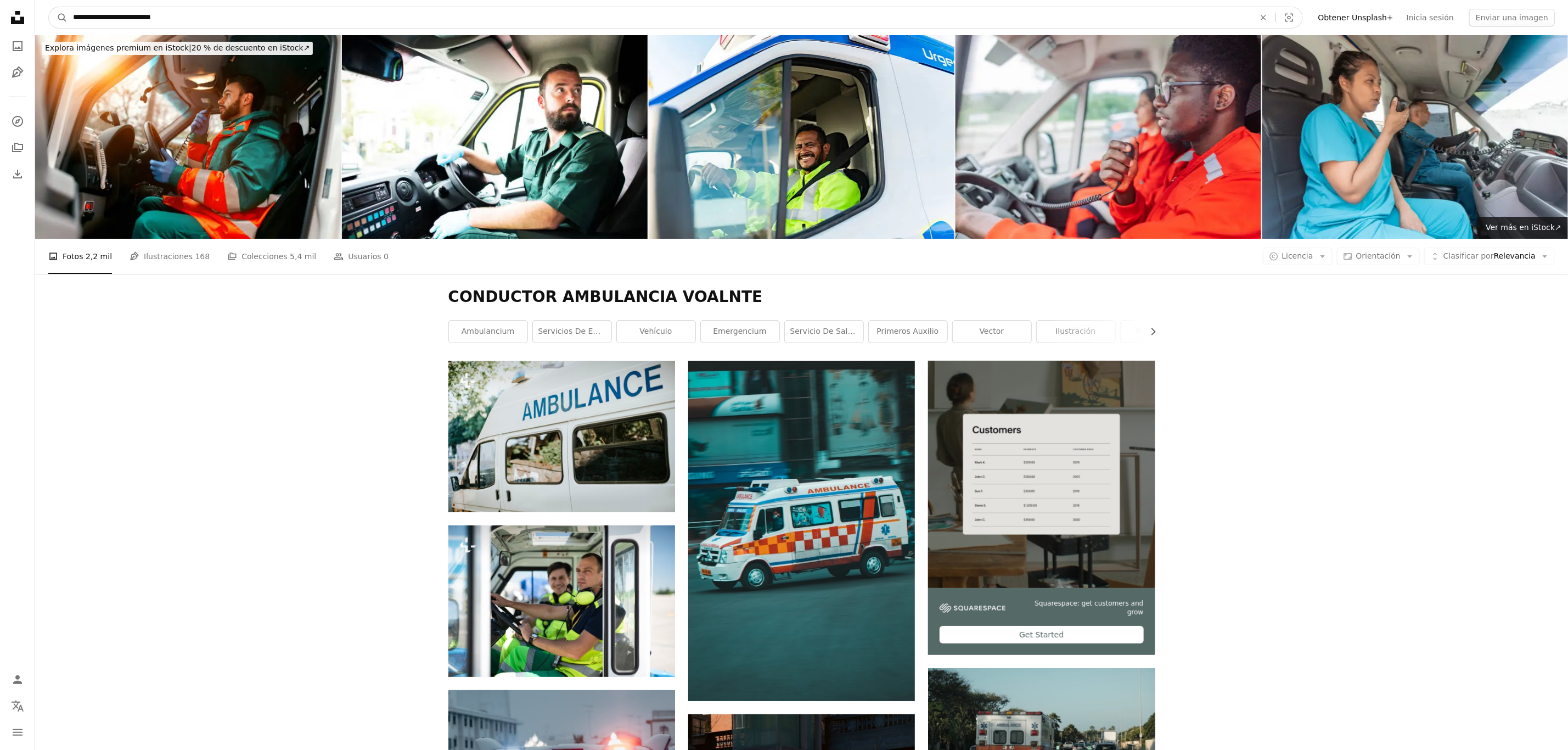
drag, startPoint x: 181, startPoint y: 13, endPoint x: 489, endPoint y: 33, distance: 308.6
click at [489, 33] on nav "**********" at bounding box center [801, 18] width 1533 height 35
type input "**********"
click button "A magnifying glass" at bounding box center [58, 17] width 19 height 21
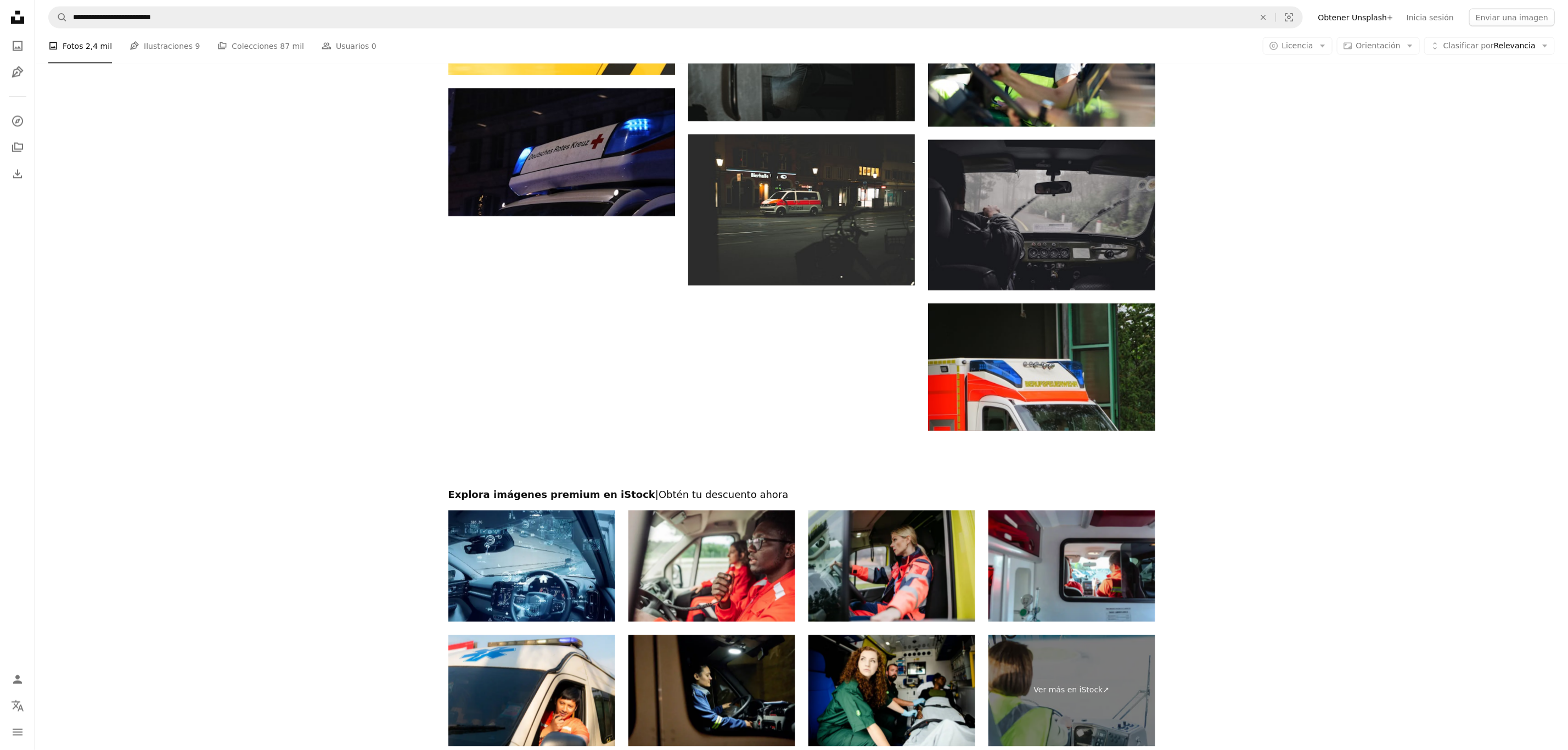
scroll to position [1603, 0]
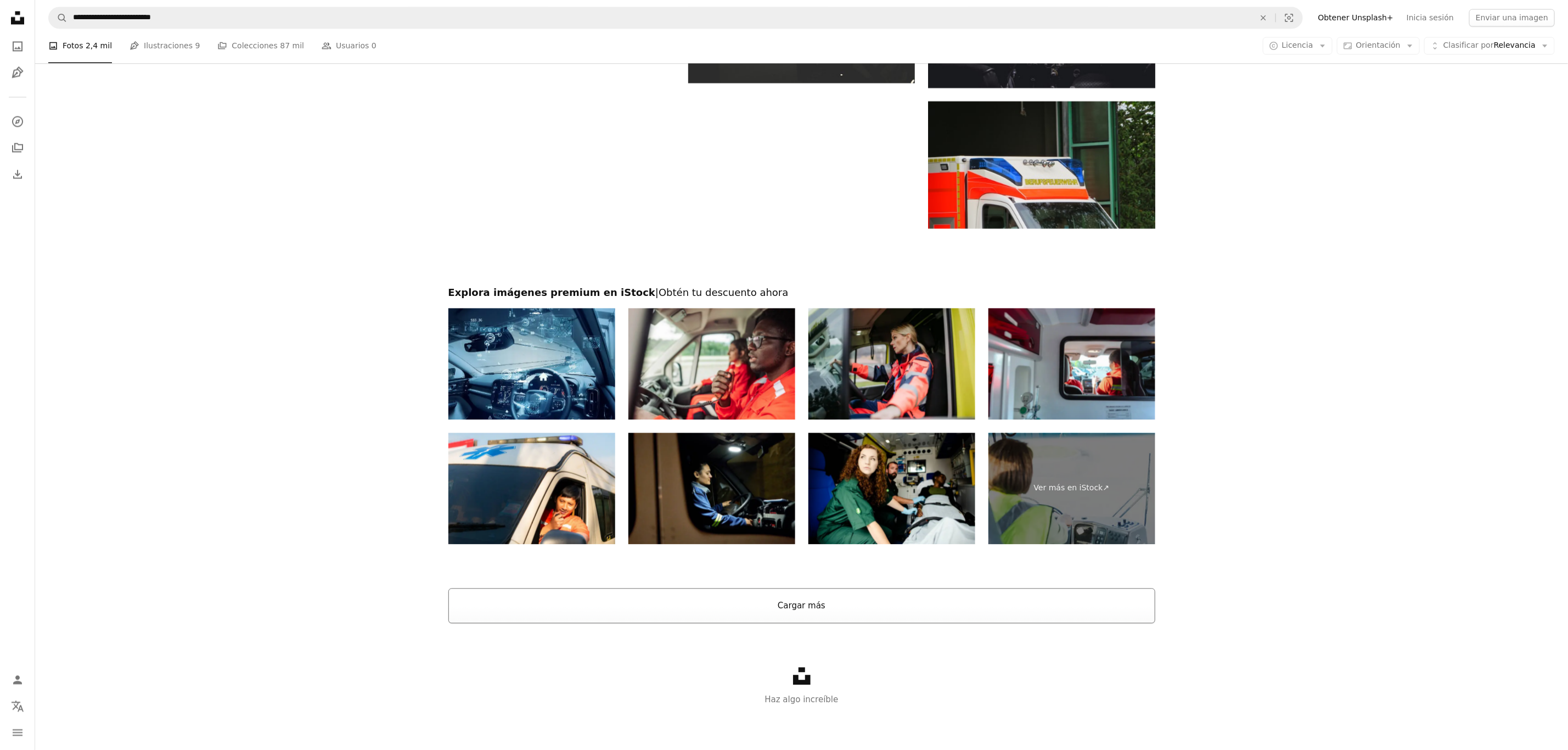
click at [939, 499] on button "Cargar más" at bounding box center [801, 606] width 706 height 35
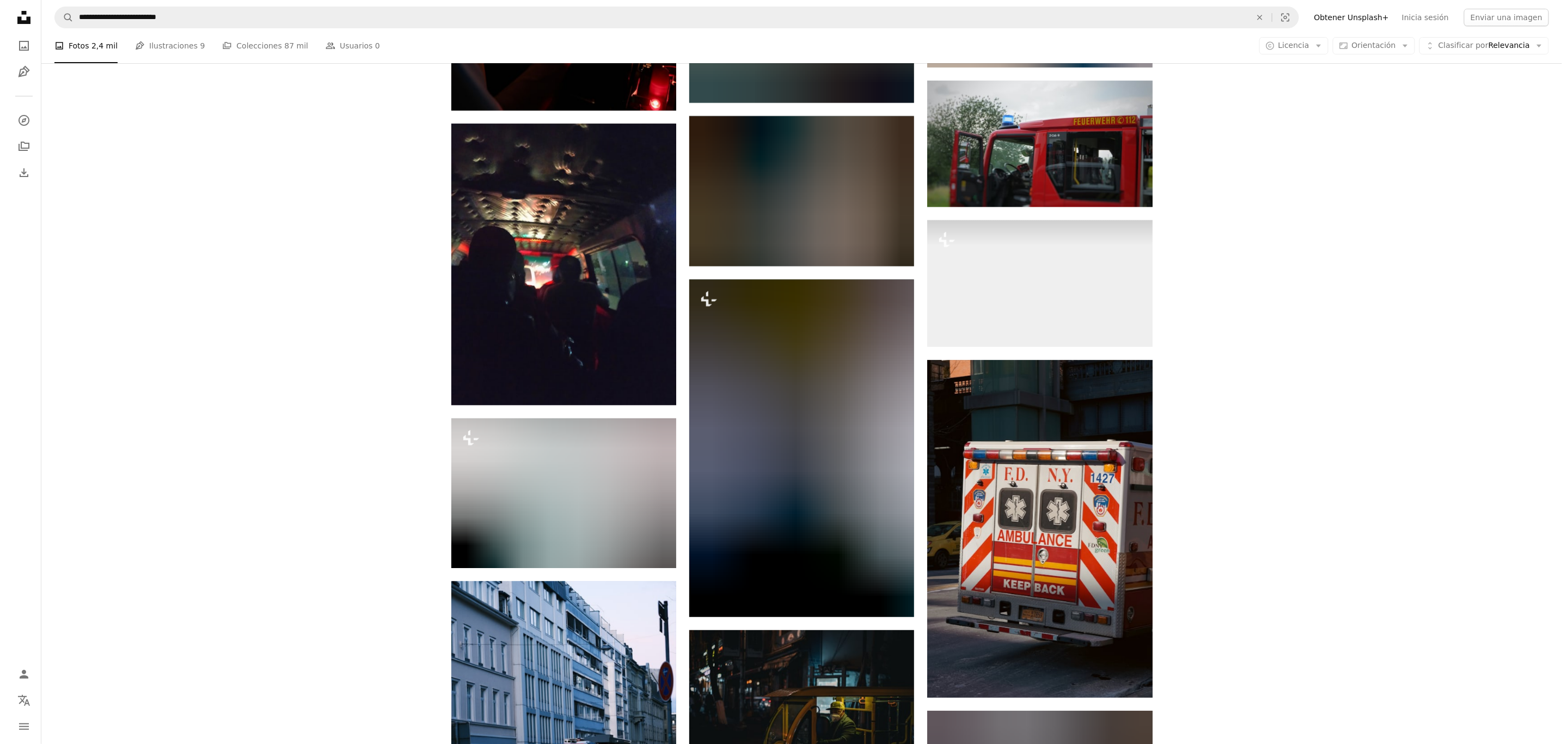
scroll to position [9268, 0]
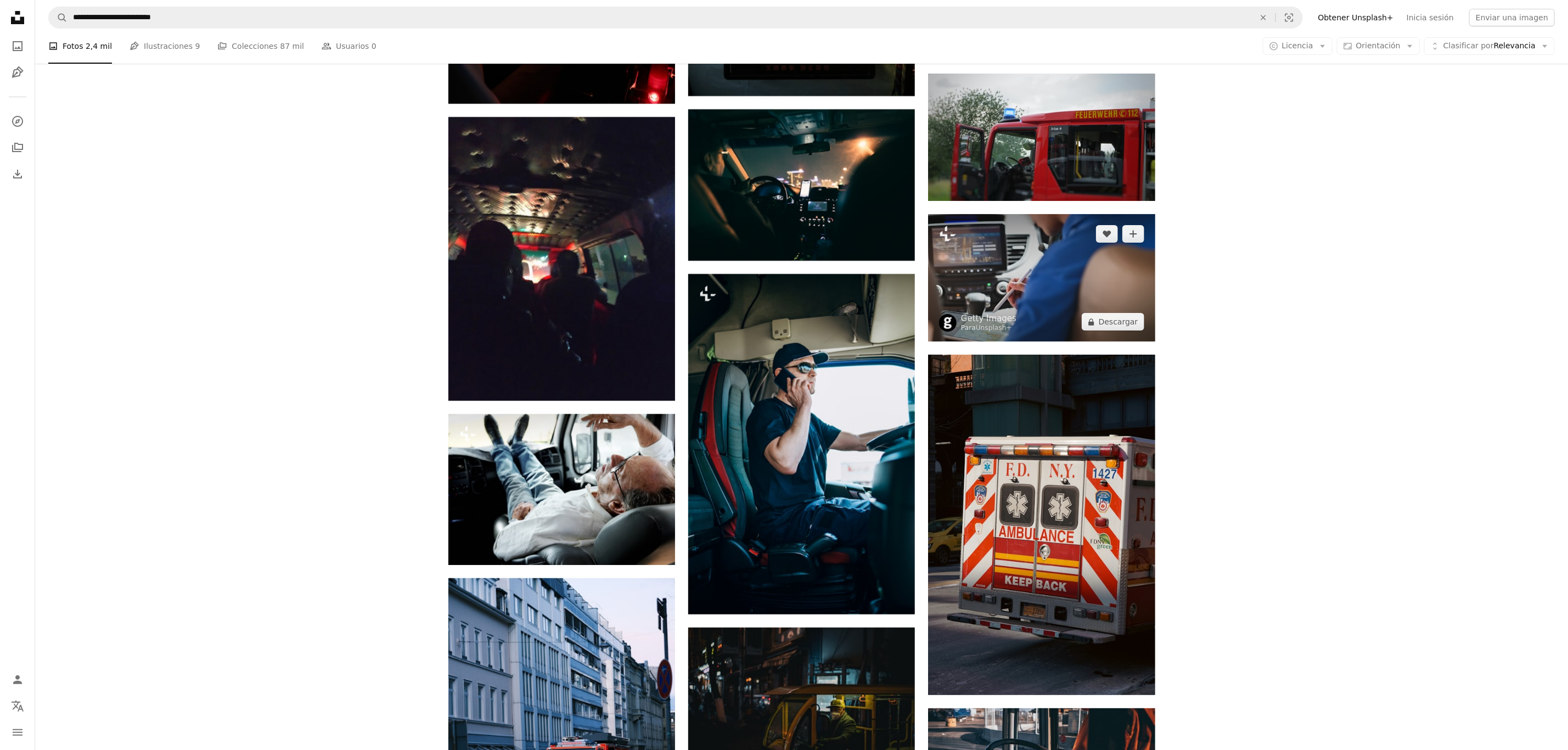
click at [1053, 282] on img at bounding box center [1041, 277] width 227 height 127
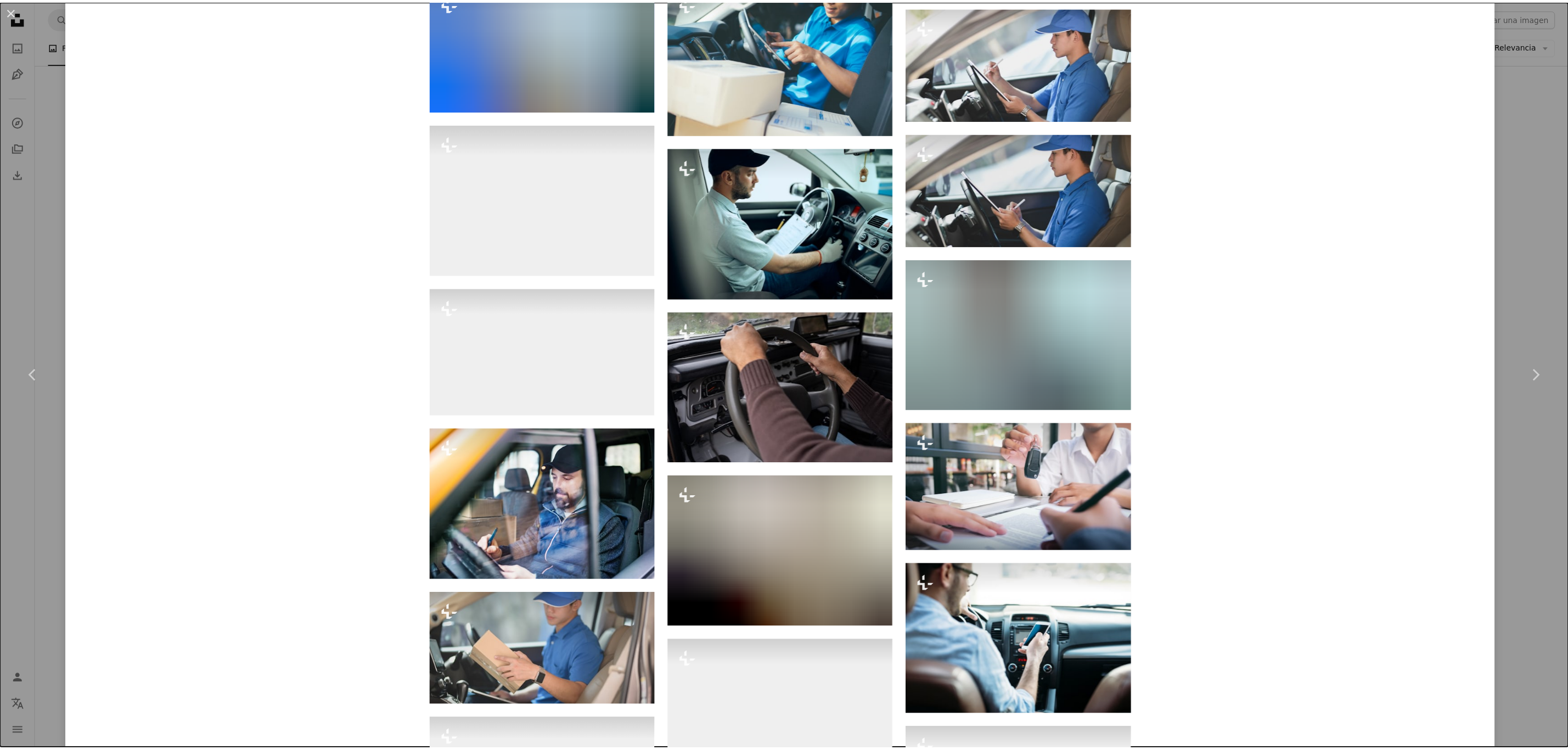
scroll to position [1565, 0]
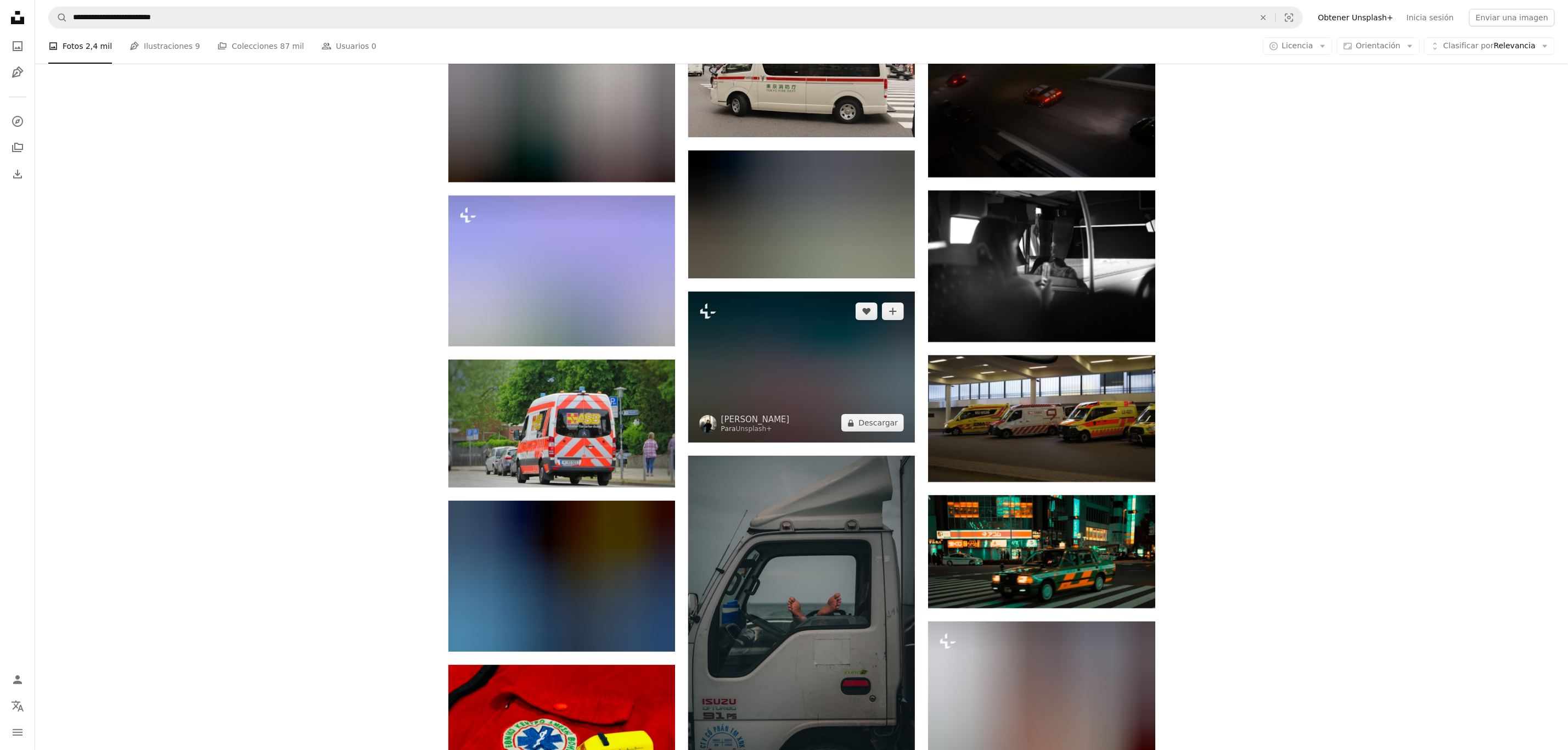
scroll to position [15189, 0]
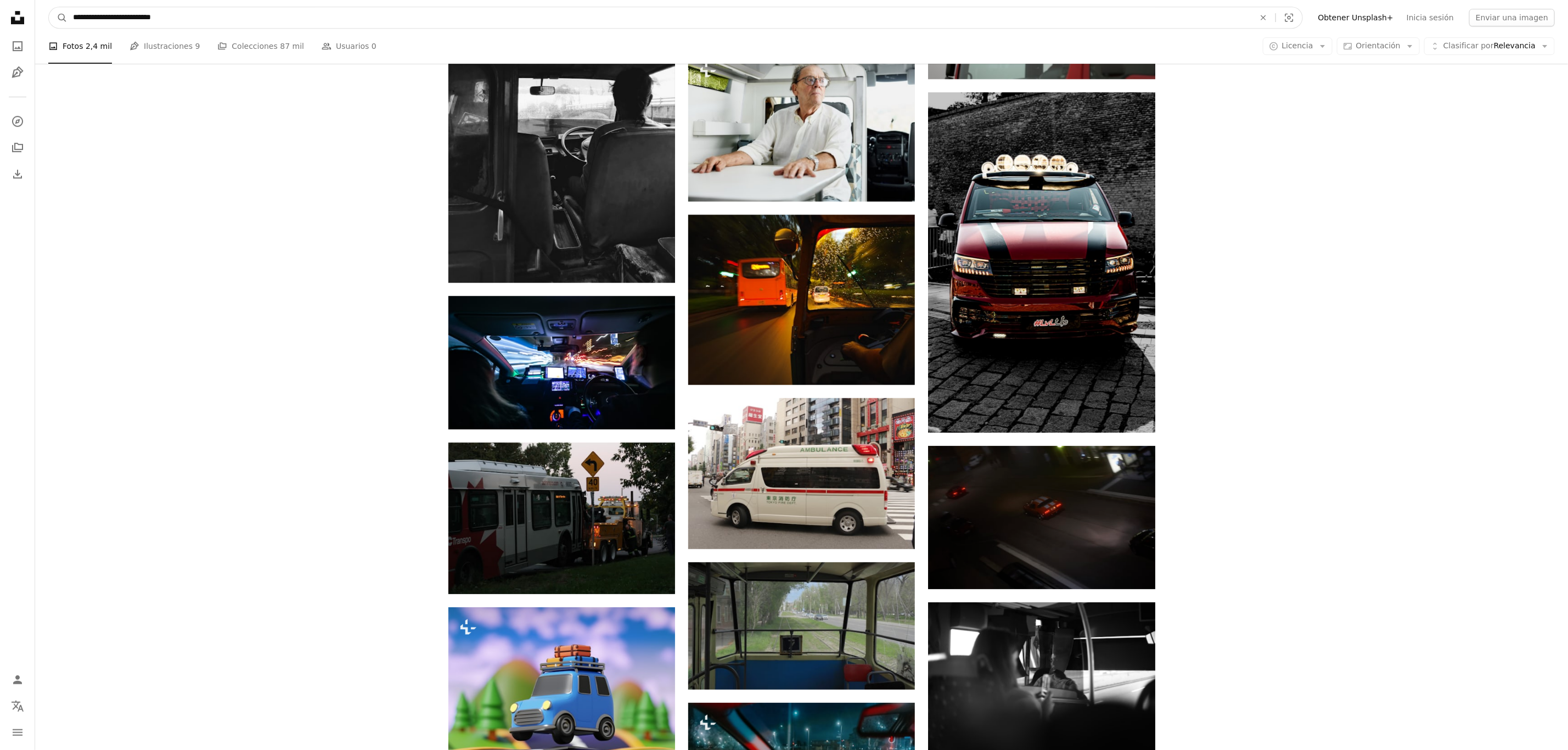
drag, startPoint x: 234, startPoint y: 17, endPoint x: 0, endPoint y: 19, distance: 234.0
type input "**********"
click button "A magnifying glass" at bounding box center [58, 17] width 19 height 21
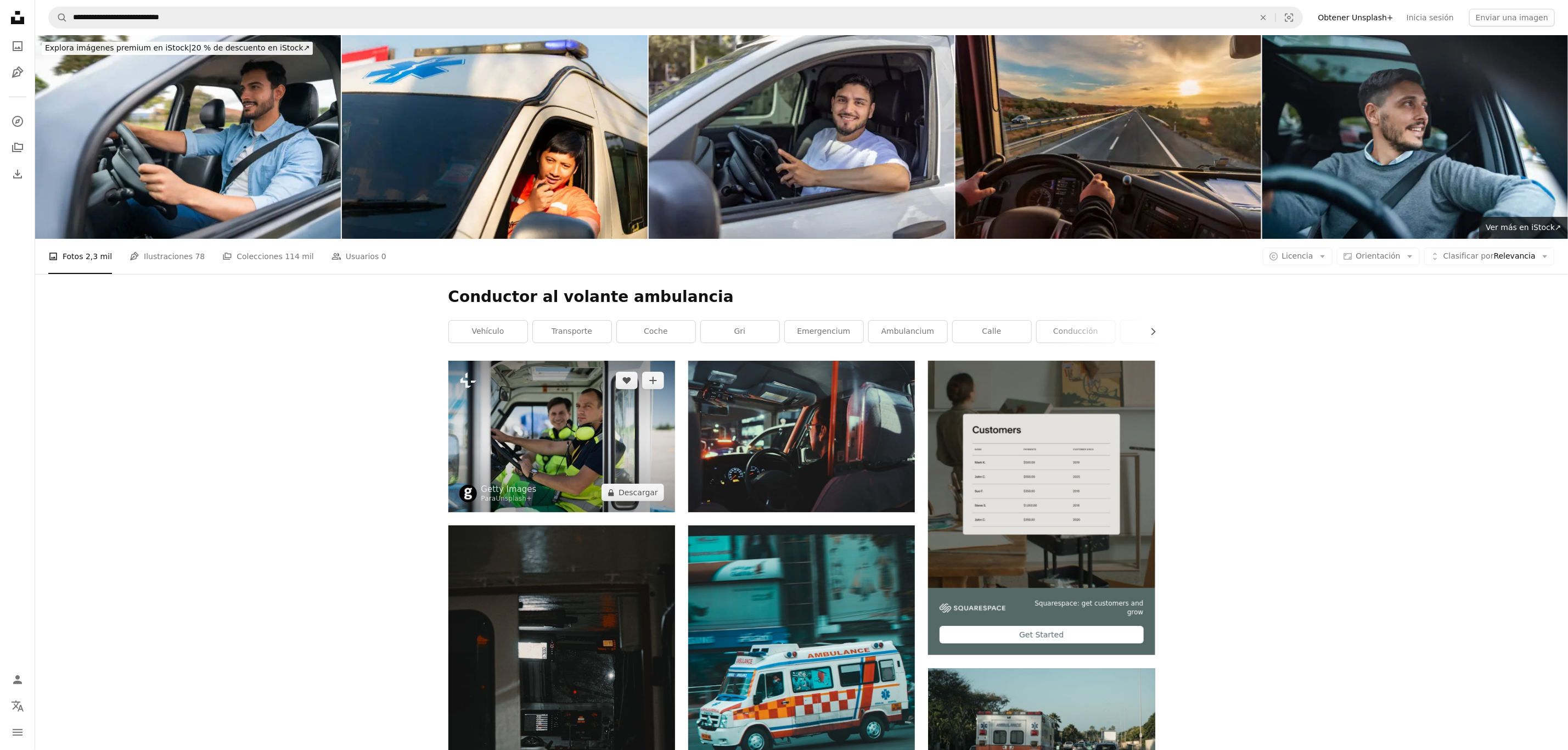
click at [603, 458] on img at bounding box center [561, 436] width 227 height 151
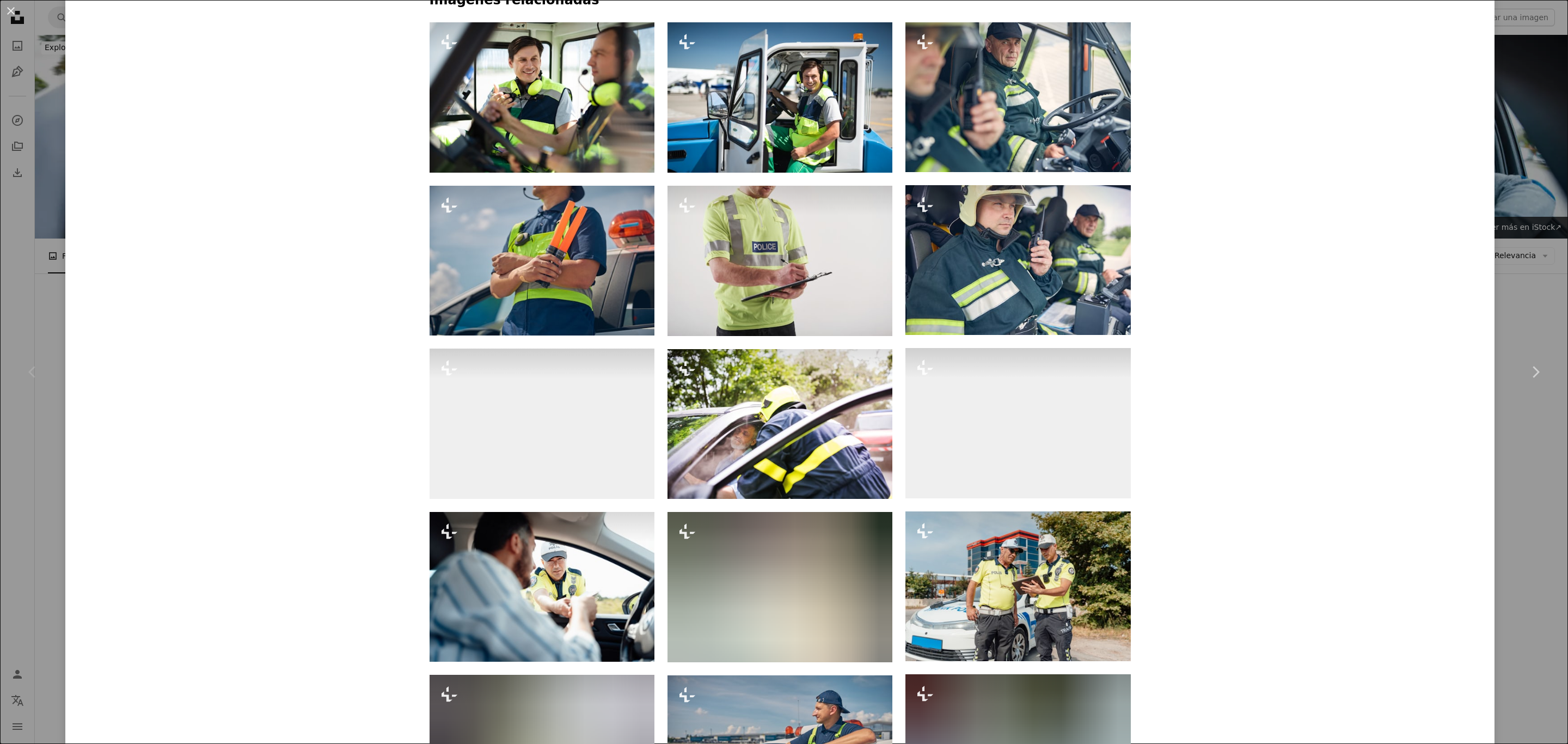
scroll to position [1225, 0]
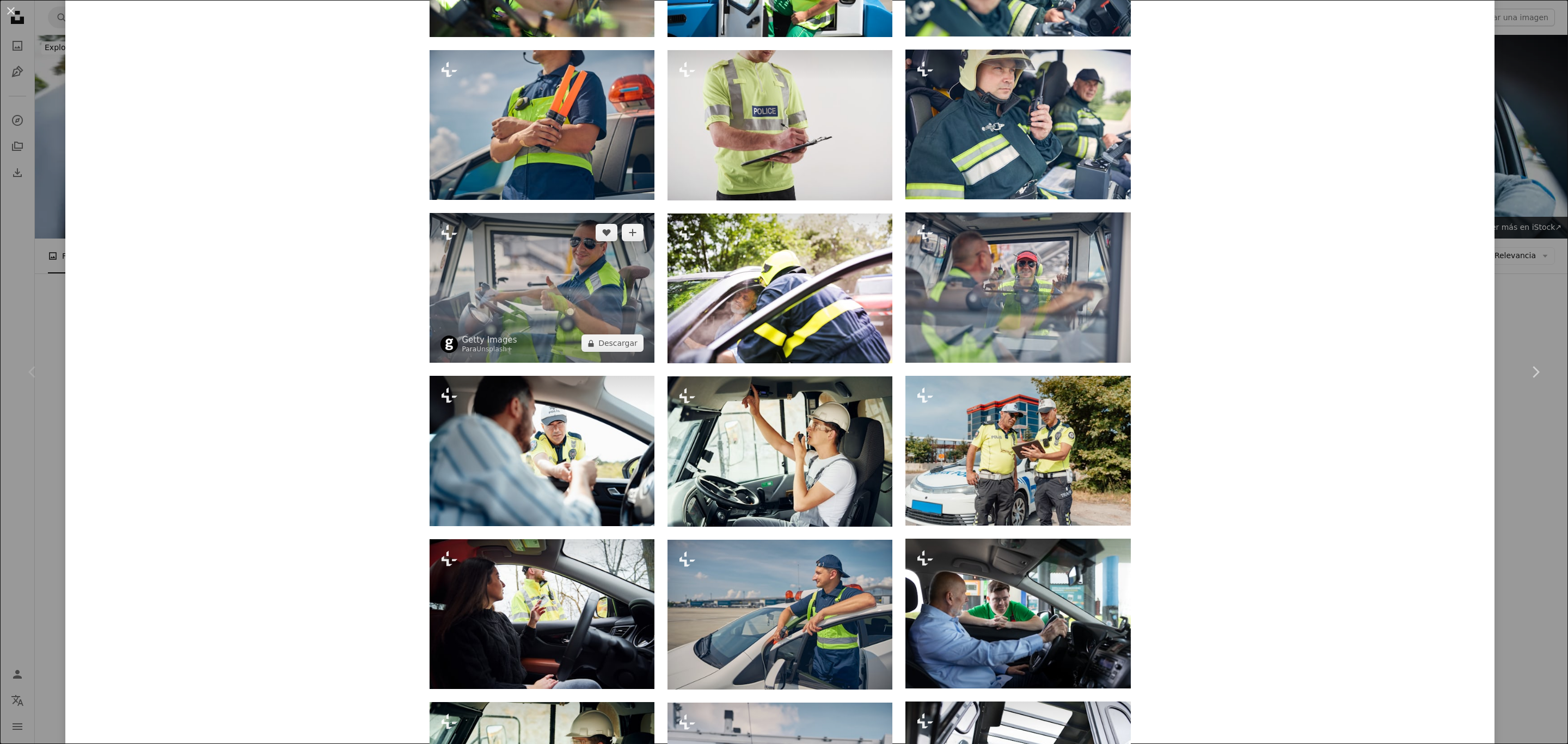
click at [579, 275] on img at bounding box center [542, 288] width 225 height 150
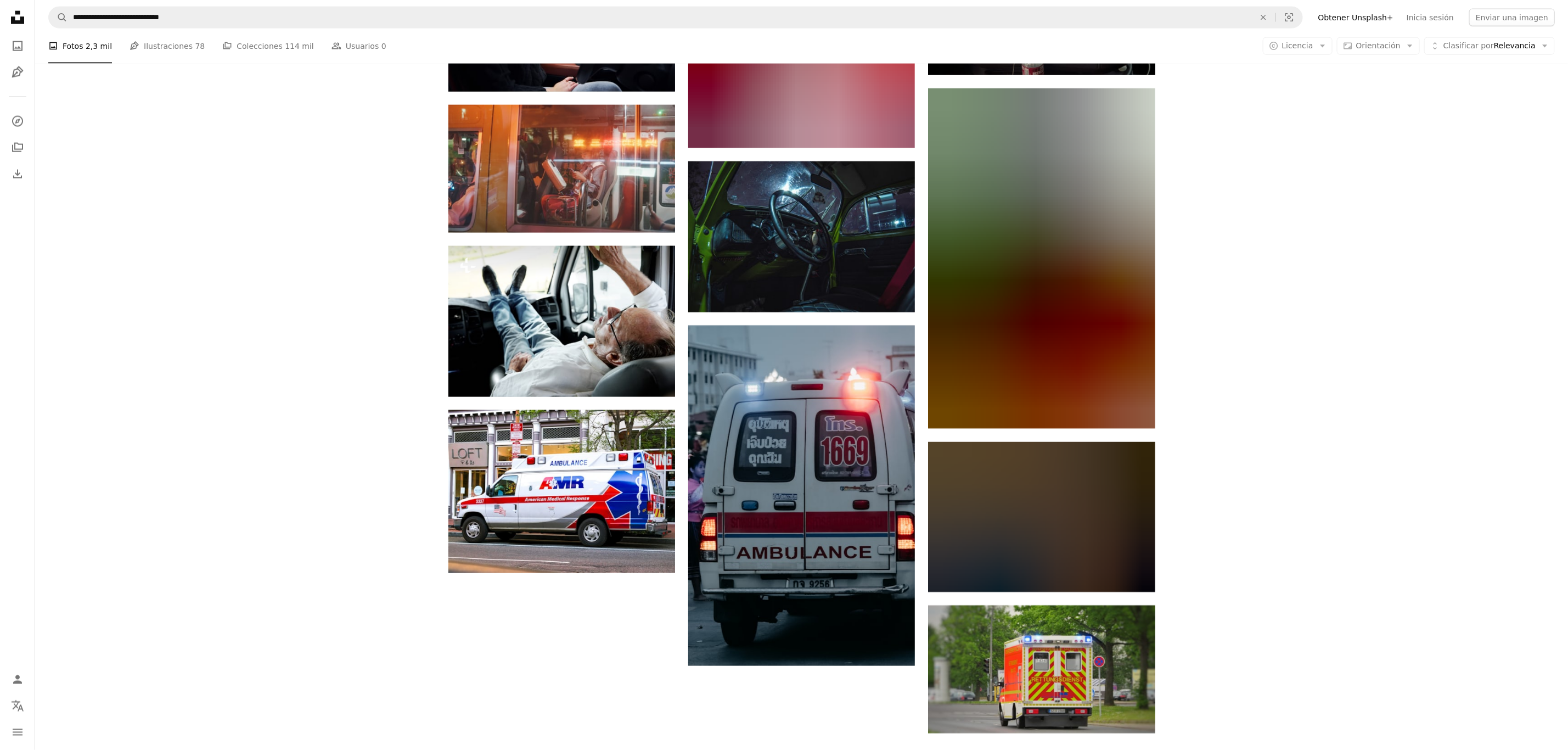
scroll to position [1647, 0]
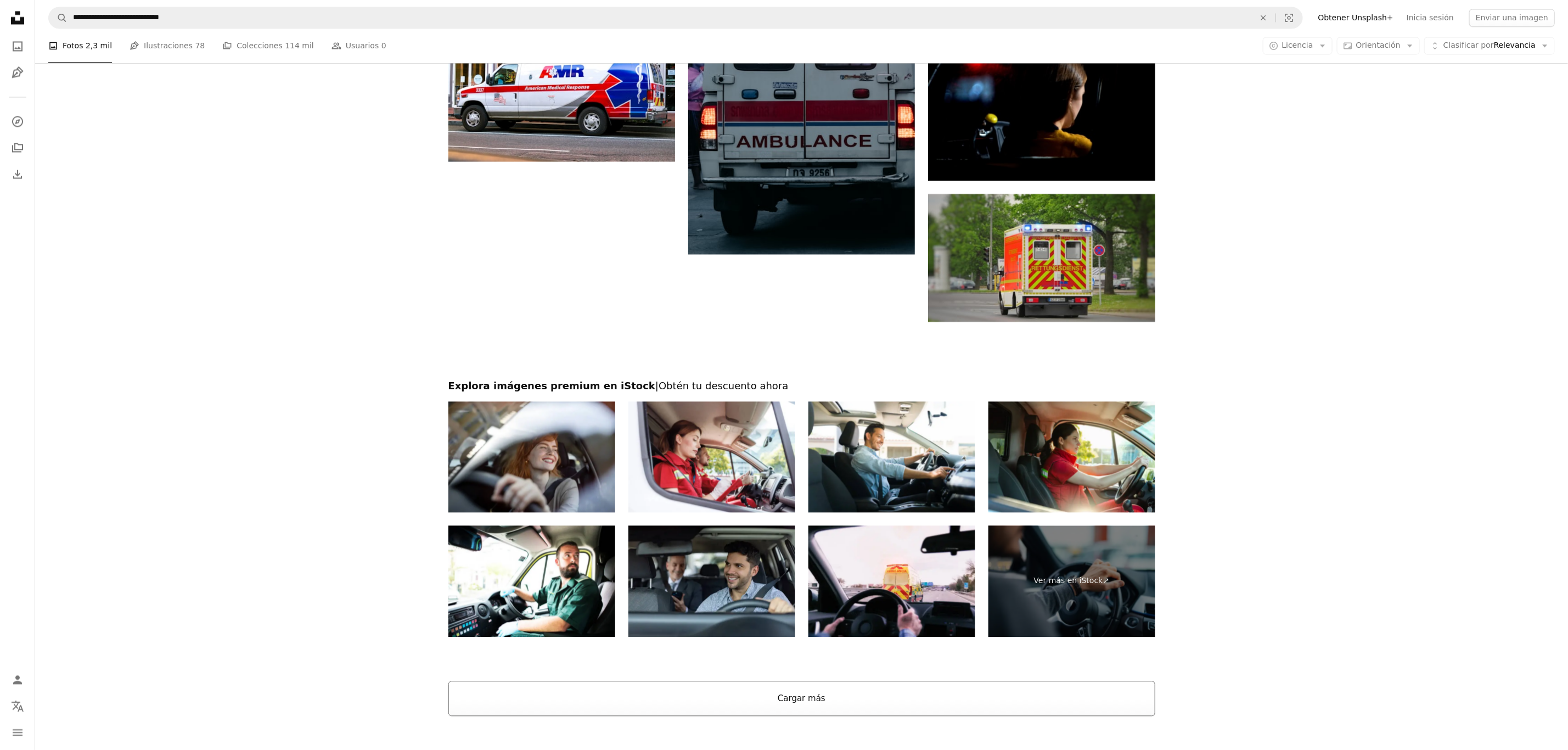
click at [805, 499] on button "Cargar más" at bounding box center [801, 698] width 706 height 35
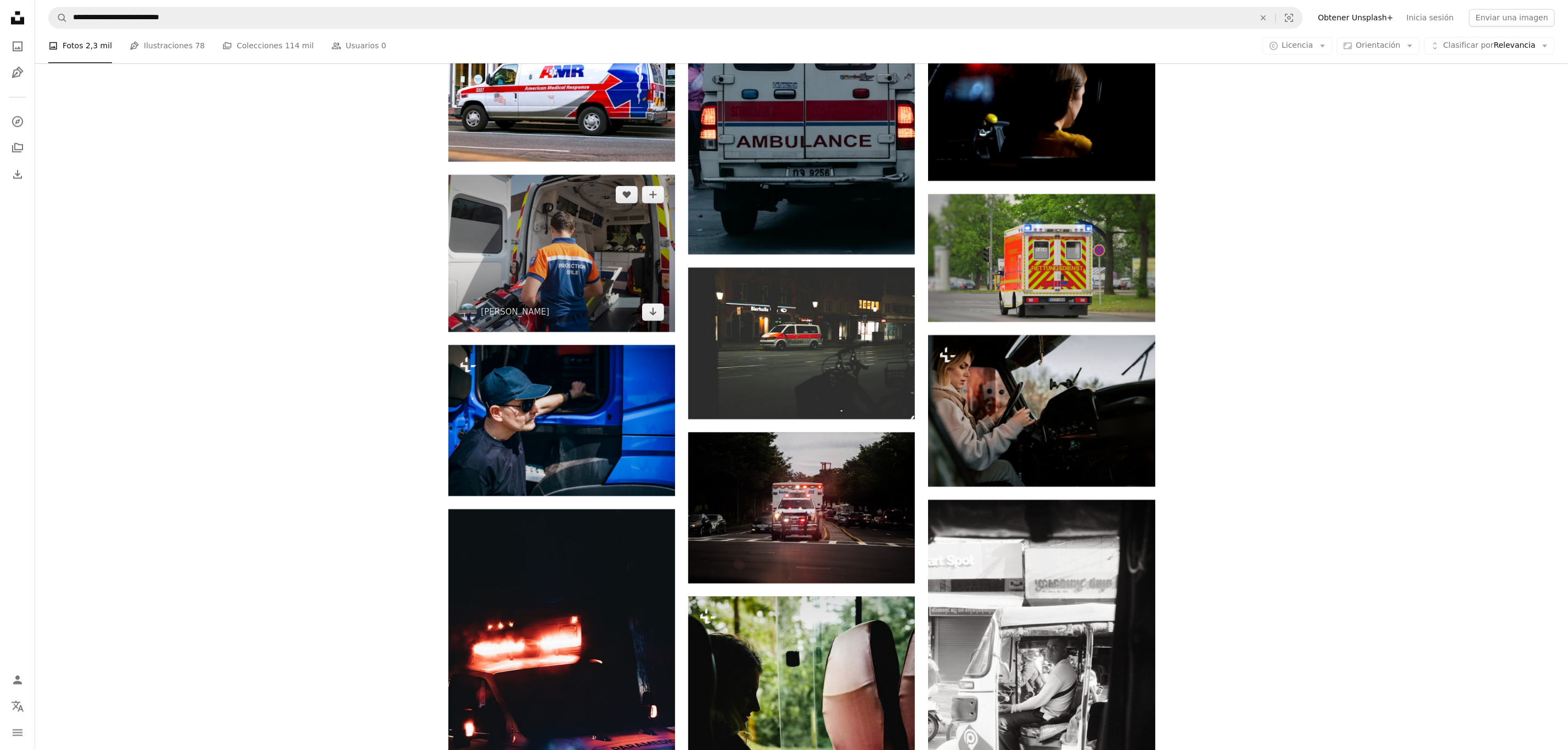
click at [547, 236] on img at bounding box center [561, 252] width 227 height 157
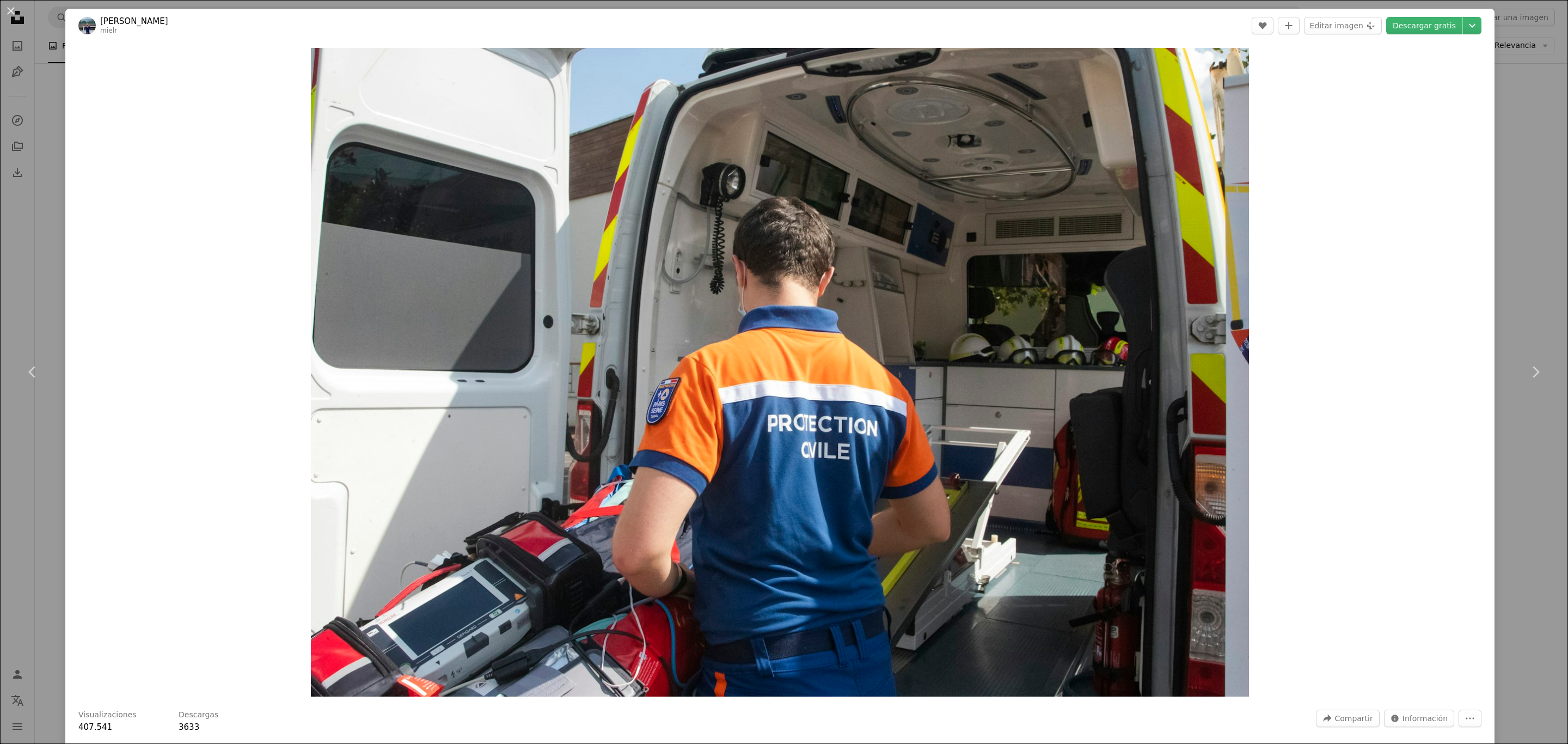
click at [16, 12] on button "An X shape" at bounding box center [11, 11] width 13 height 13
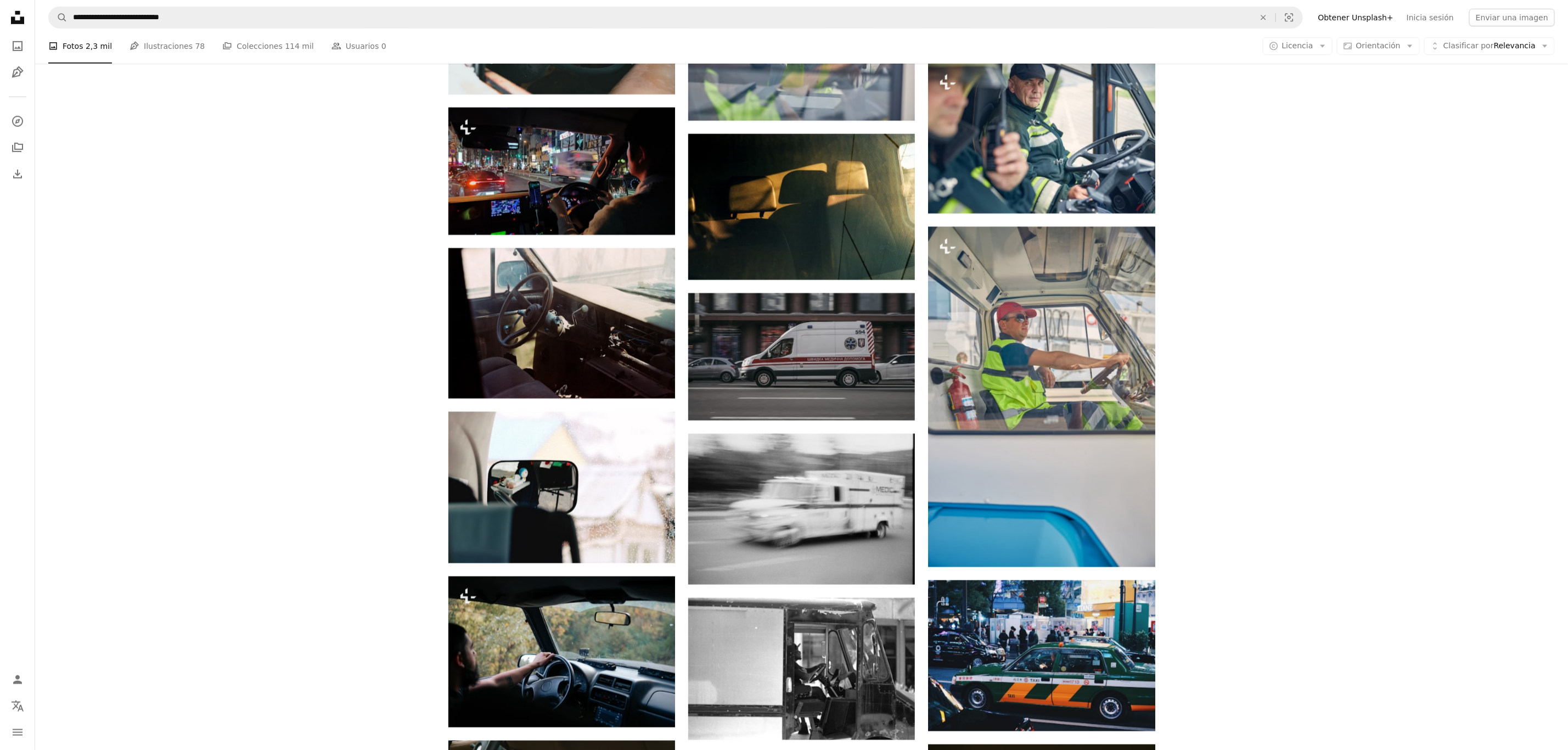
scroll to position [7329, 0]
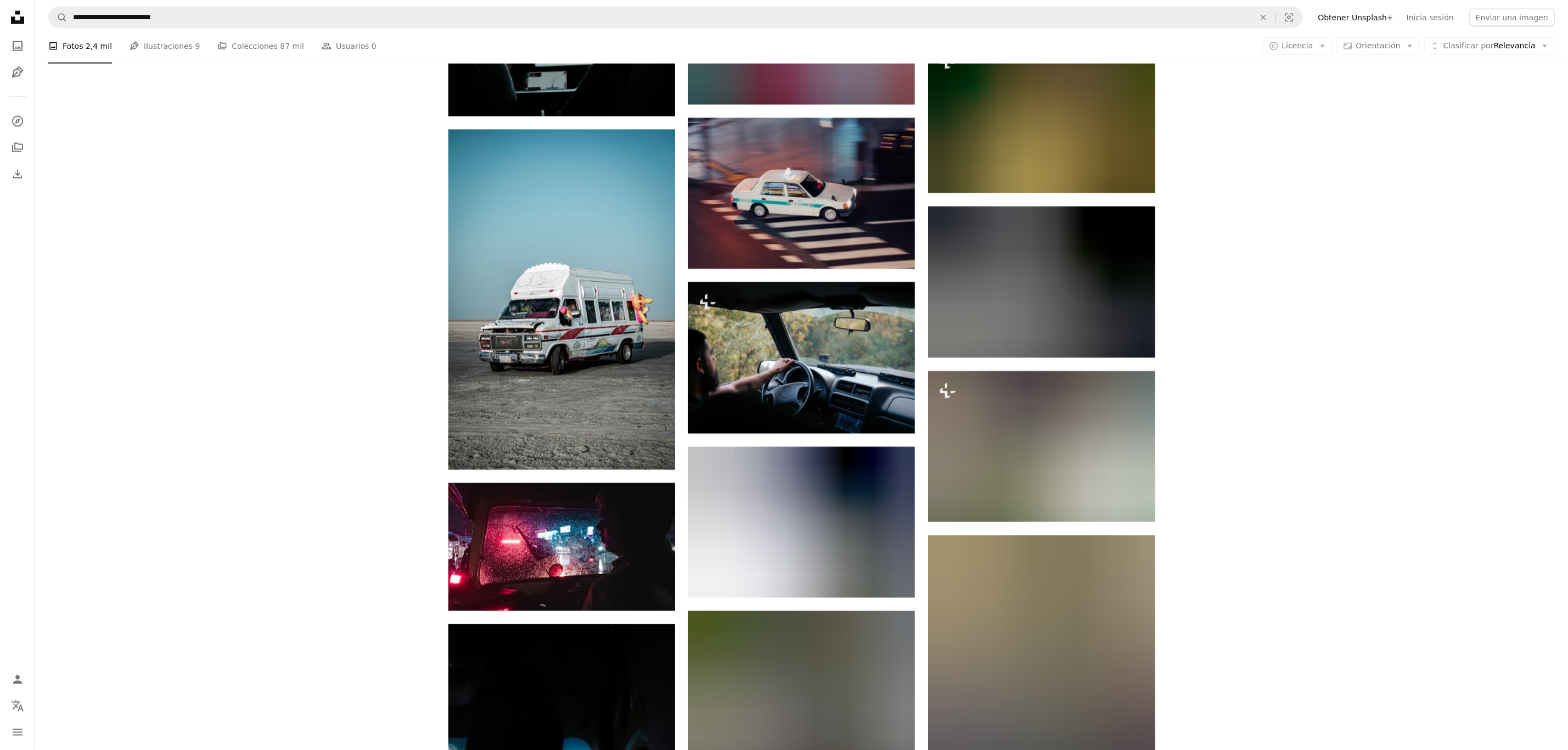
scroll to position [15189, 0]
